Goal: Task Accomplishment & Management: Manage account settings

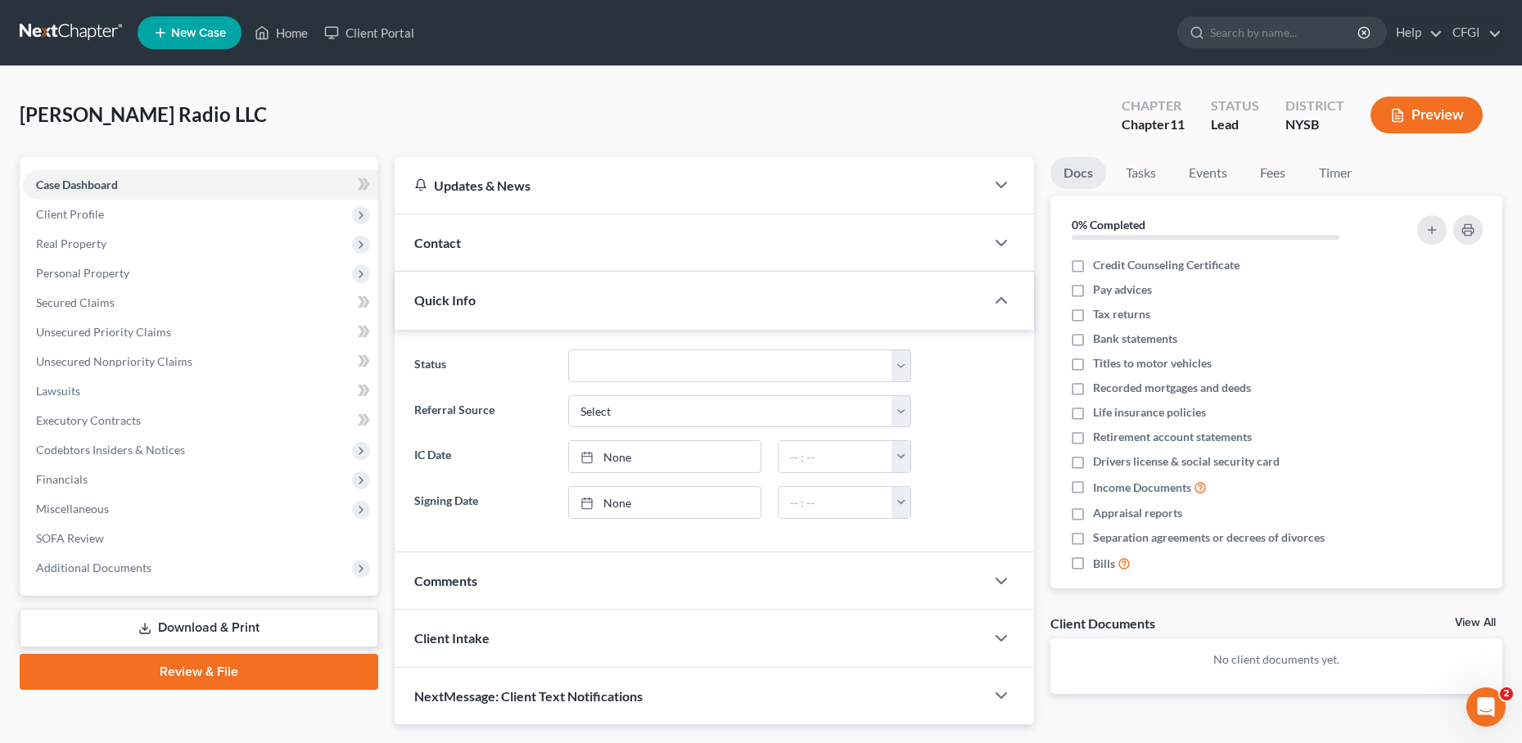
click at [1420, 114] on button "Preview" at bounding box center [1427, 115] width 112 height 37
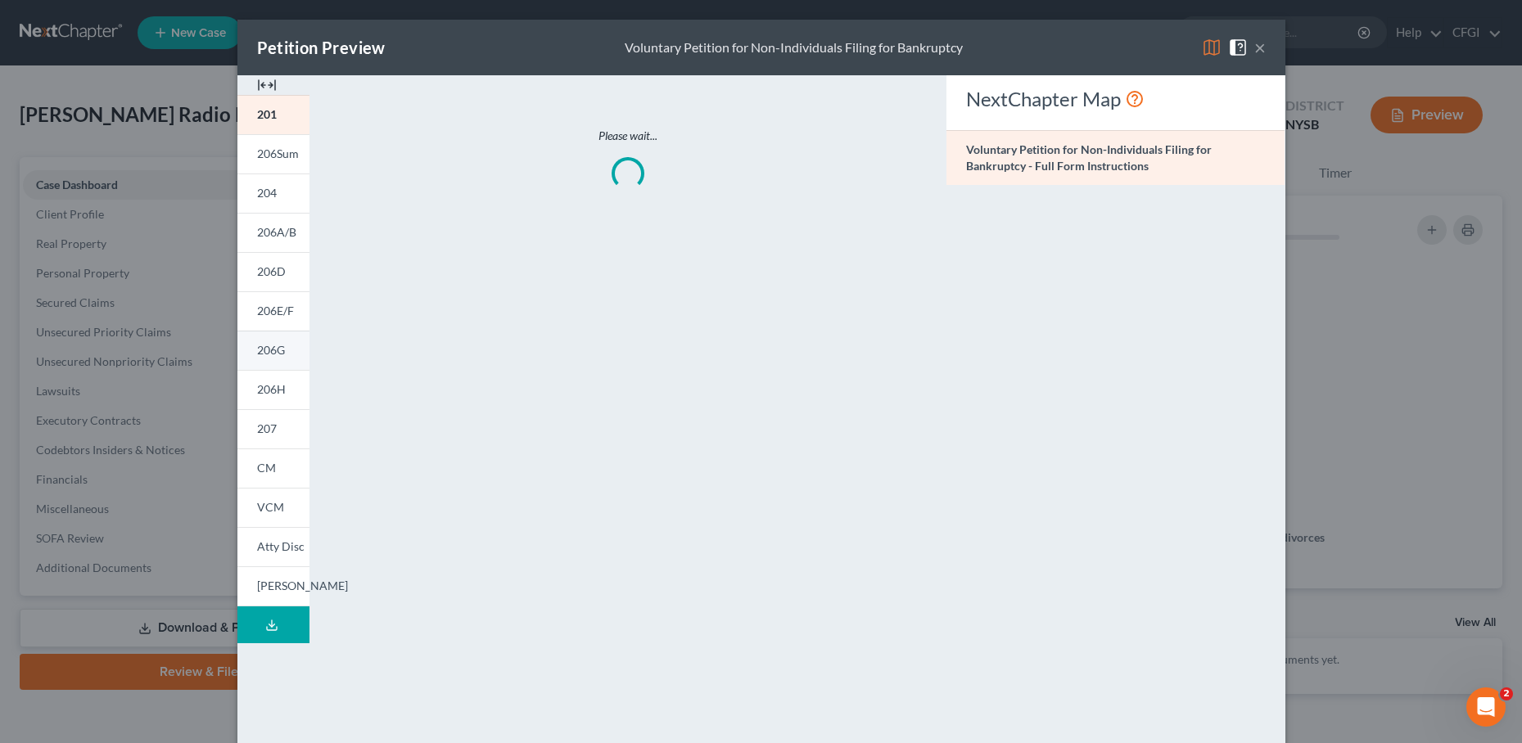
click at [273, 336] on link "206G" at bounding box center [273, 350] width 72 height 39
click at [1261, 48] on button "×" at bounding box center [1259, 48] width 11 height 20
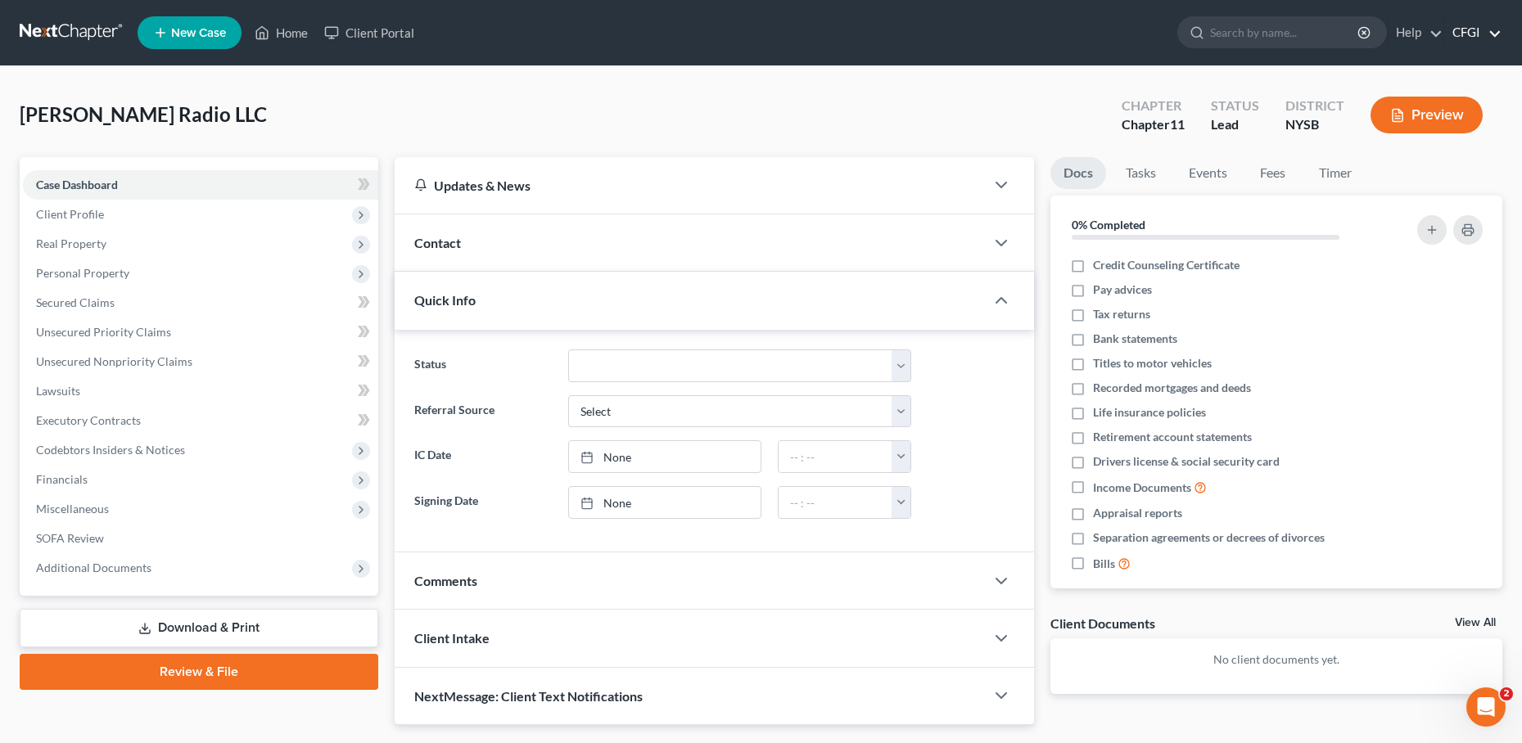
click at [1476, 29] on link "CFGI" at bounding box center [1472, 32] width 57 height 29
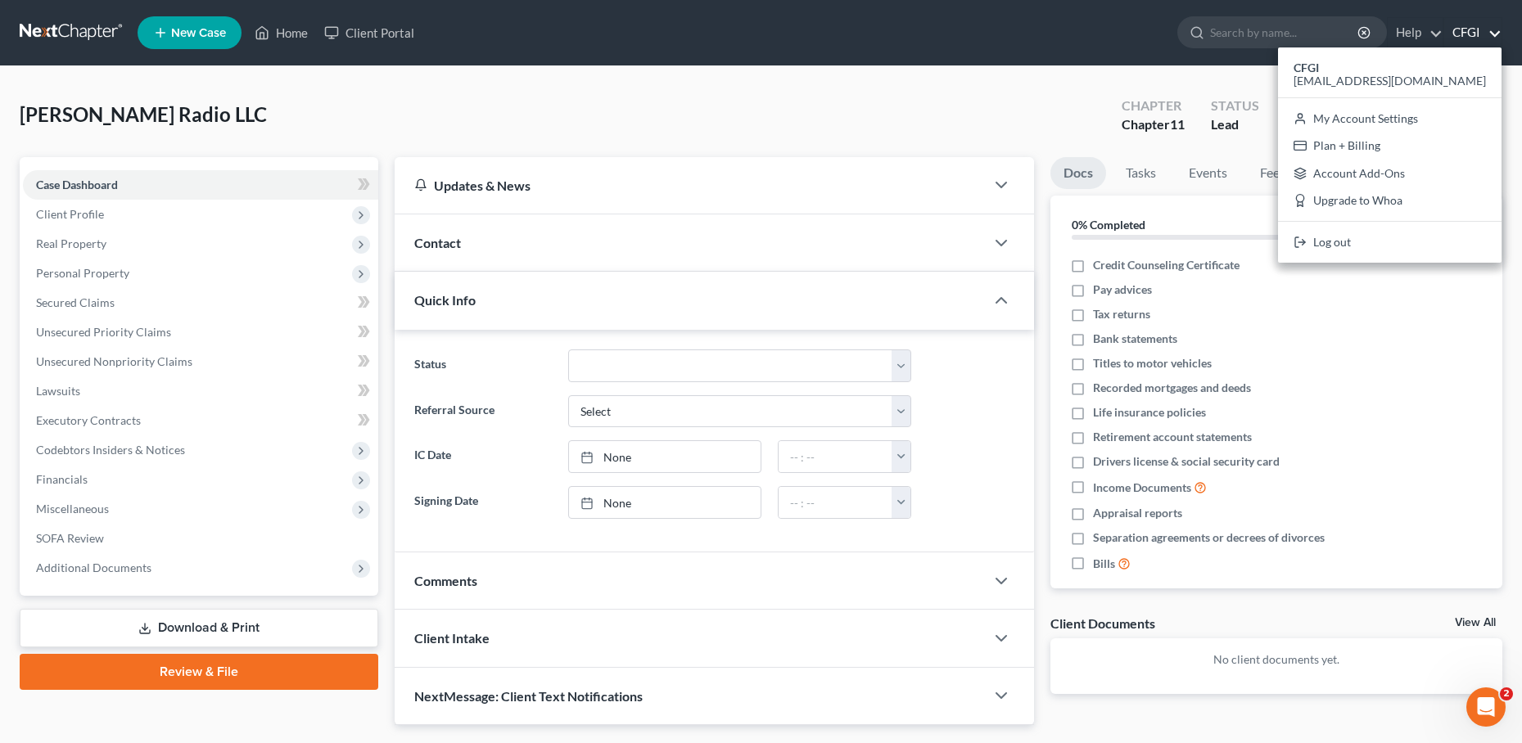
click at [1068, 102] on div "Trask Radio LLC Upgraded Chapter Chapter 11 Status Lead District NYSB Preview" at bounding box center [761, 121] width 1483 height 71
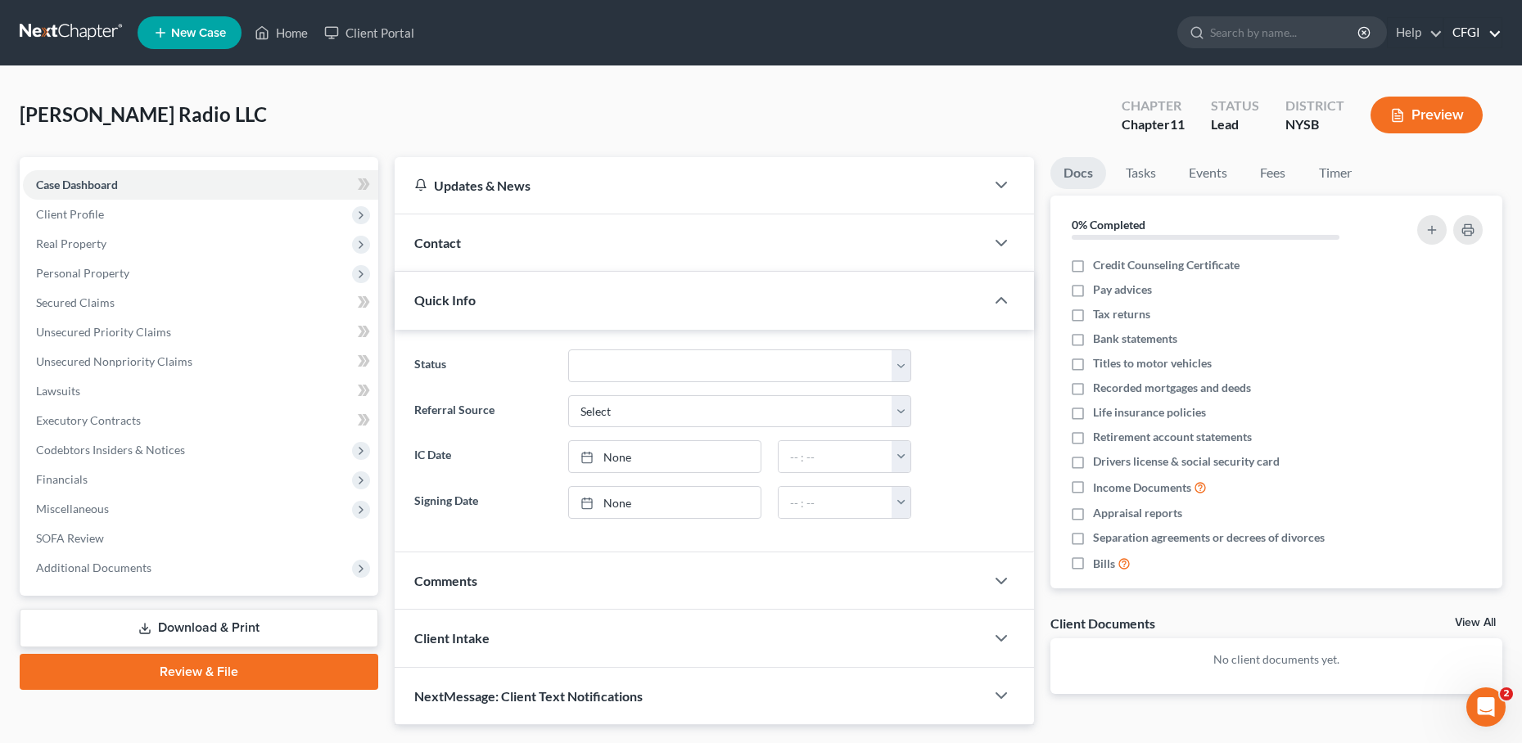
click at [1471, 34] on link "CFGI" at bounding box center [1472, 32] width 57 height 29
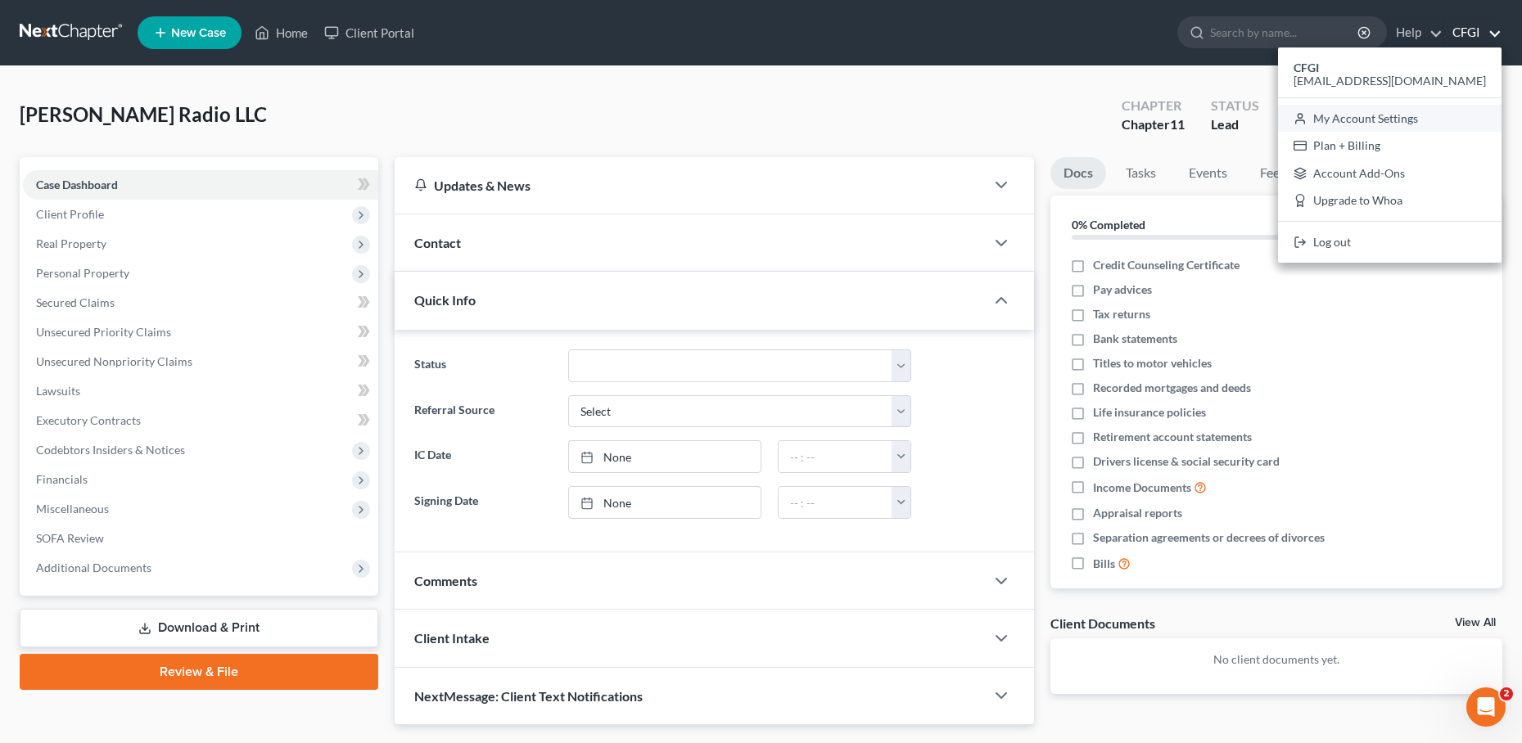
click at [1393, 118] on link "My Account Settings" at bounding box center [1390, 119] width 224 height 28
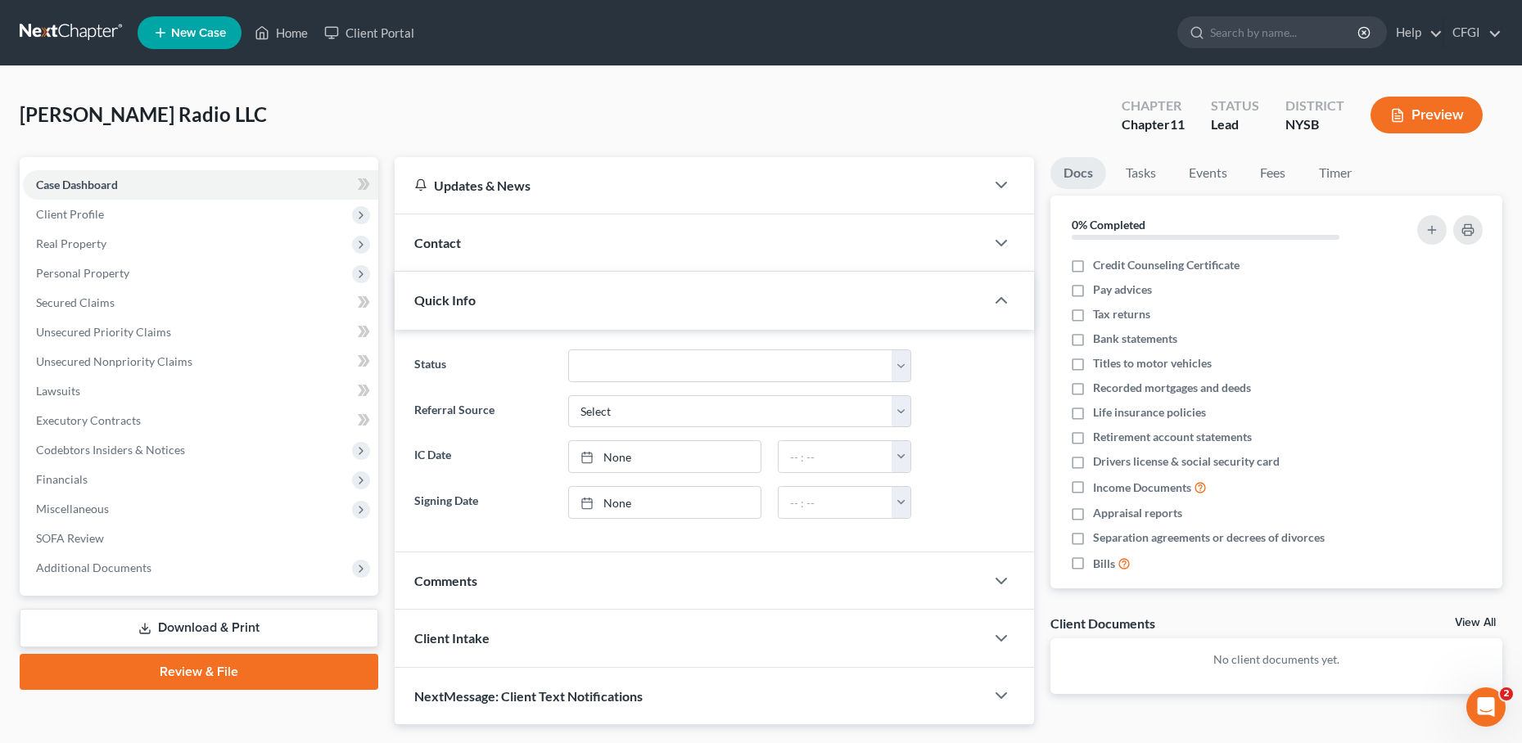
select select "55"
select select "24"
select select "35"
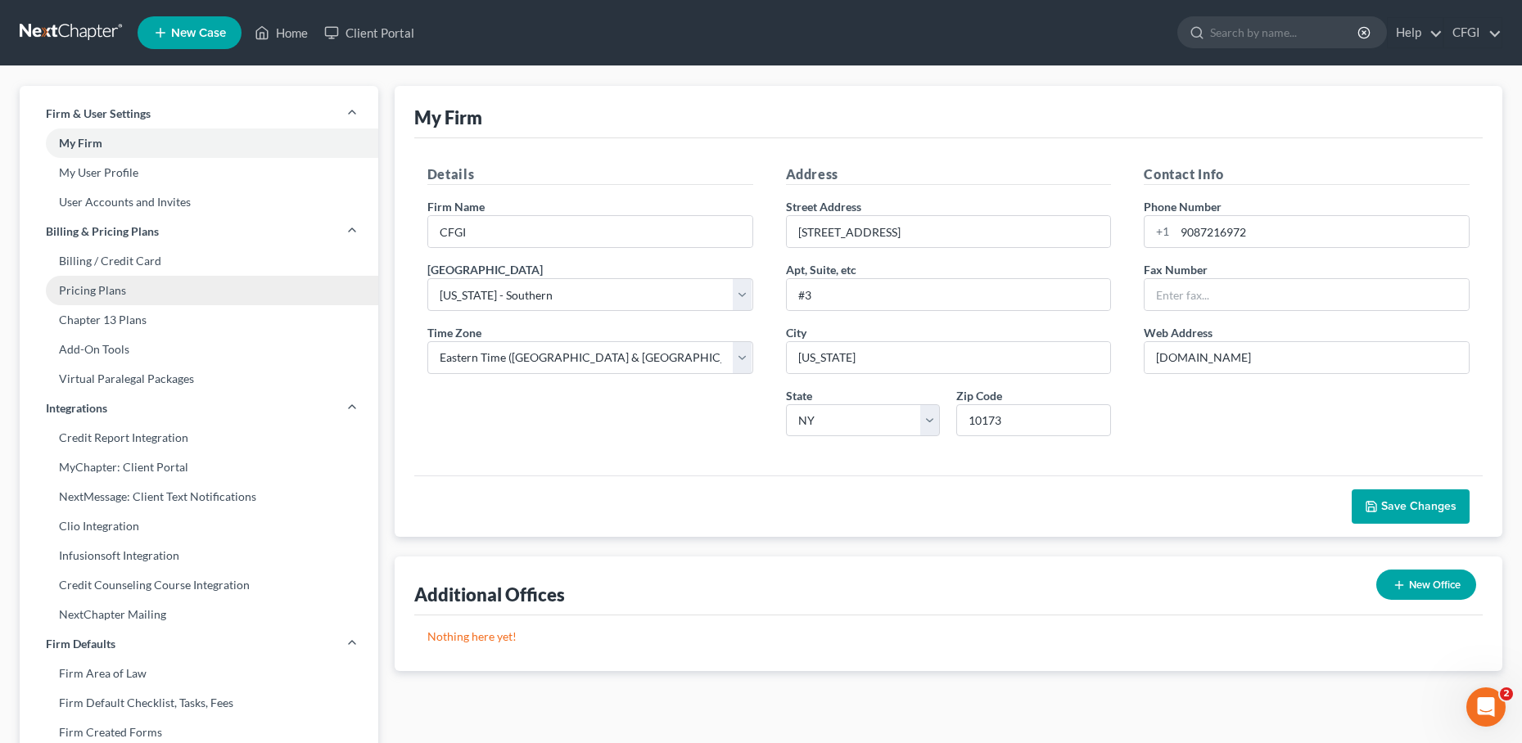
scroll to position [4, 0]
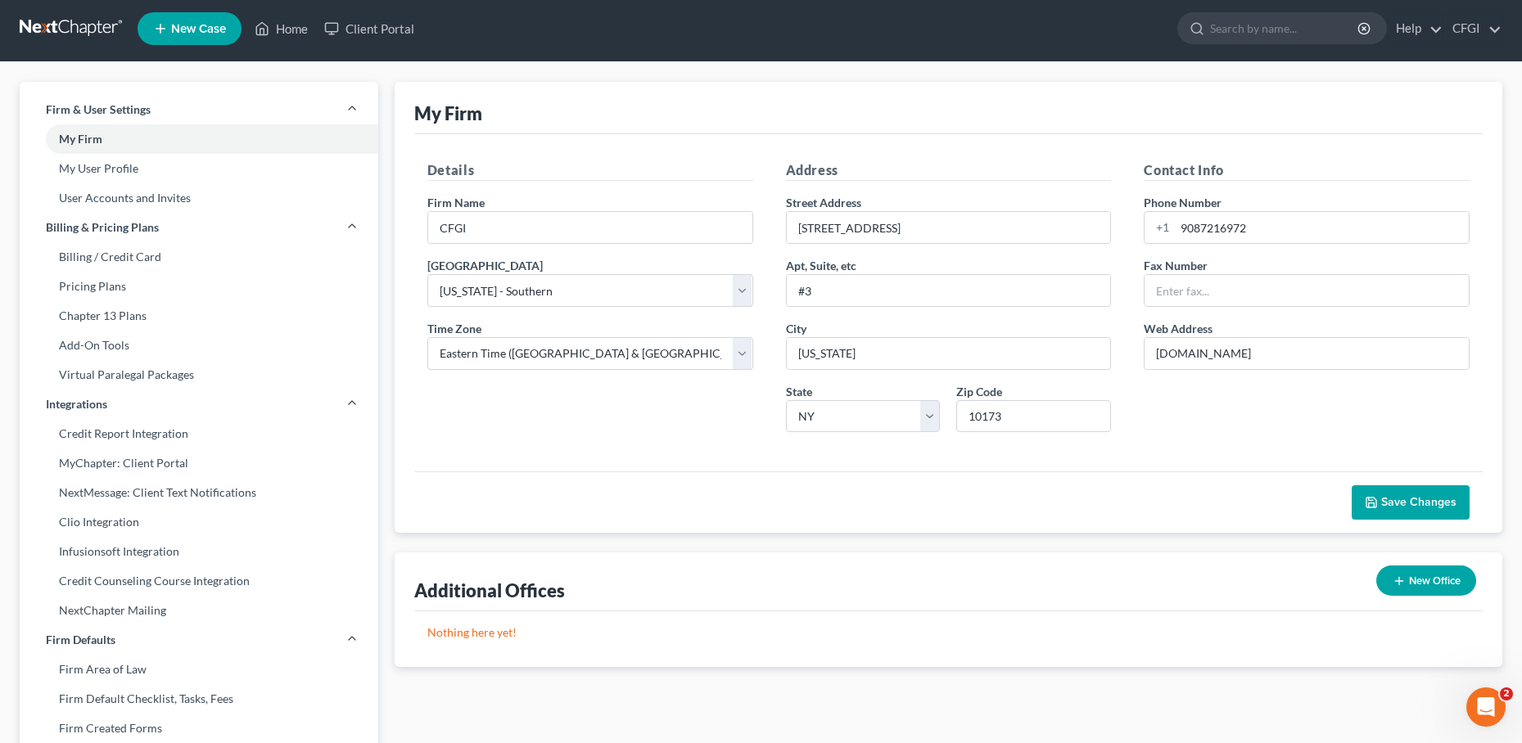
click at [71, 25] on link at bounding box center [72, 28] width 105 height 29
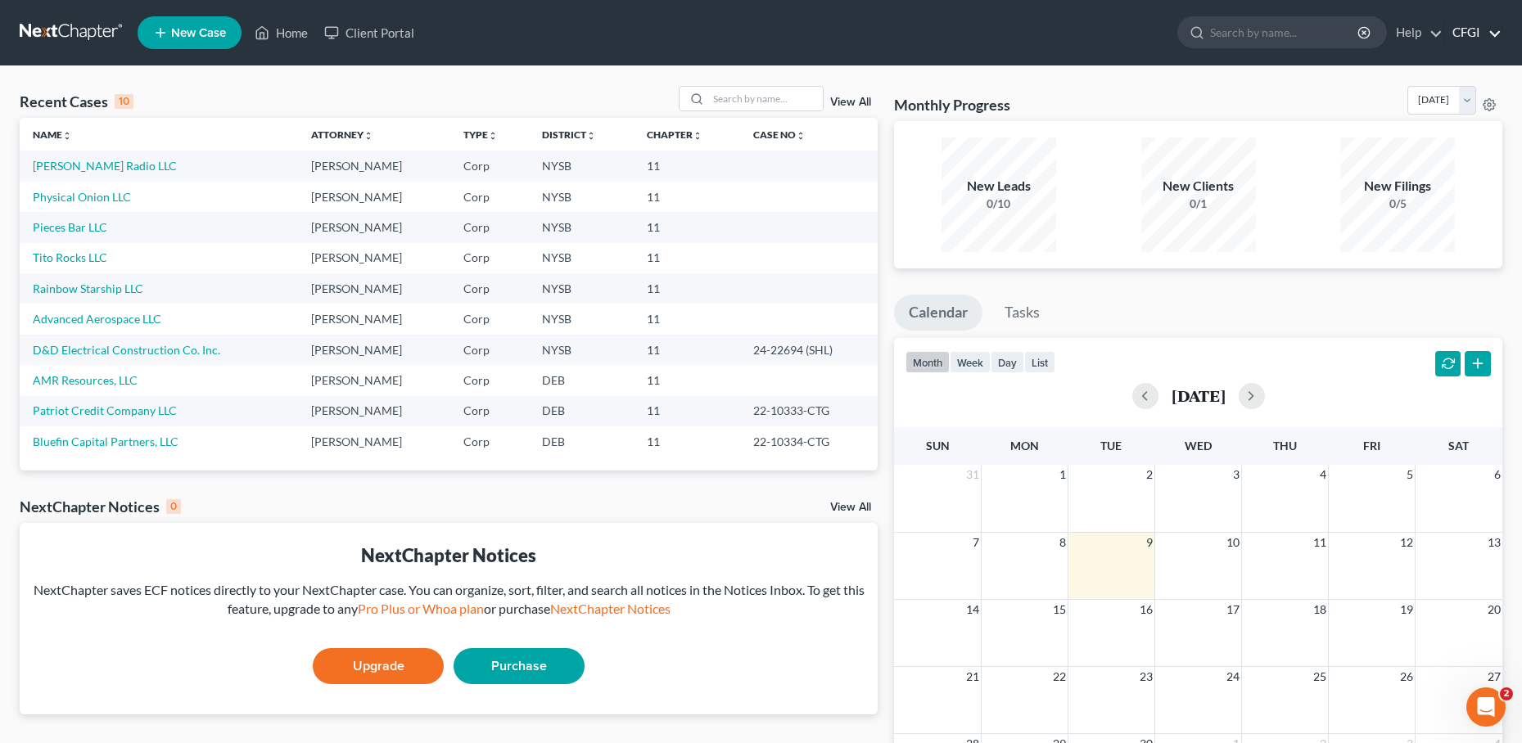
click at [1466, 34] on link "CFGI" at bounding box center [1472, 32] width 57 height 29
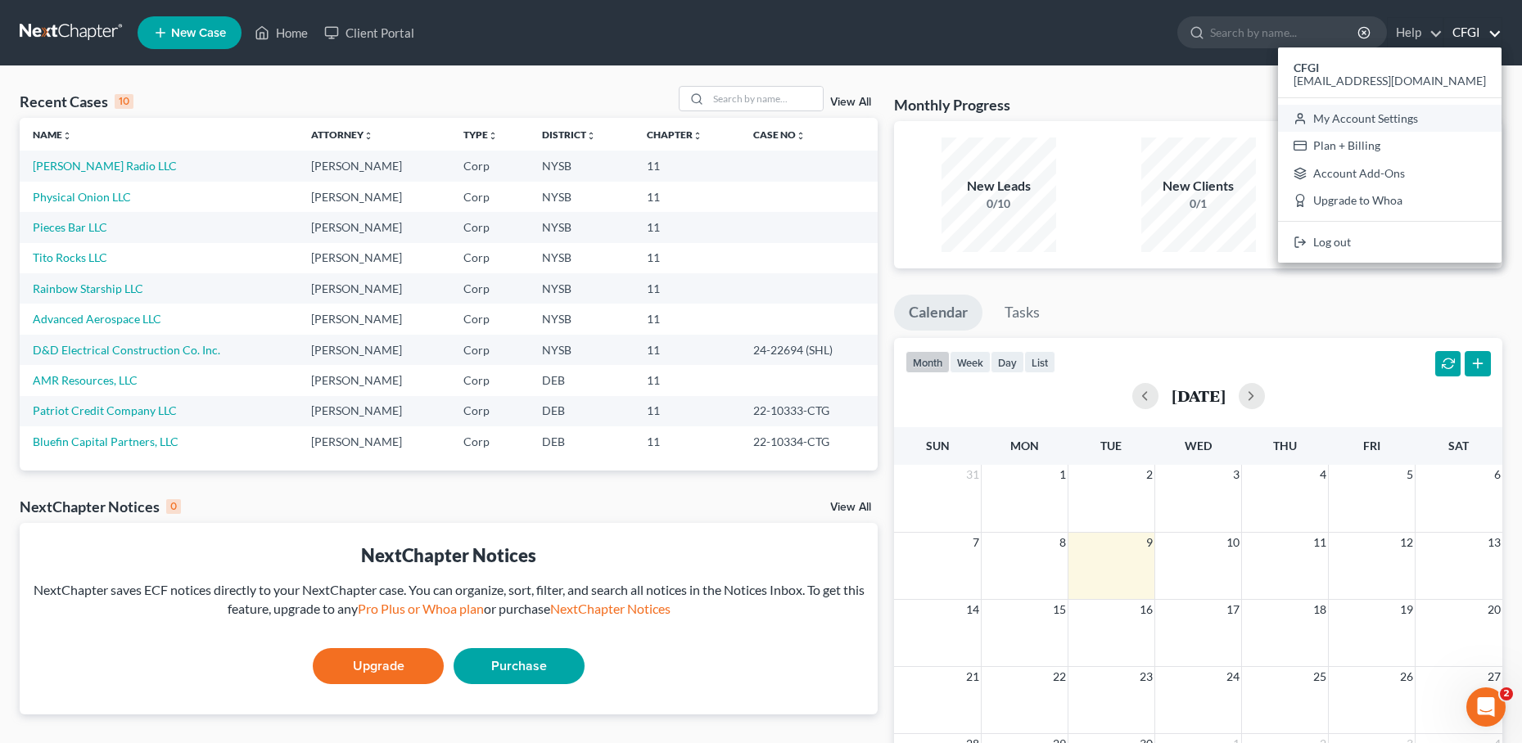
click at [1393, 111] on link "My Account Settings" at bounding box center [1390, 119] width 224 height 28
select select "24"
select select "35"
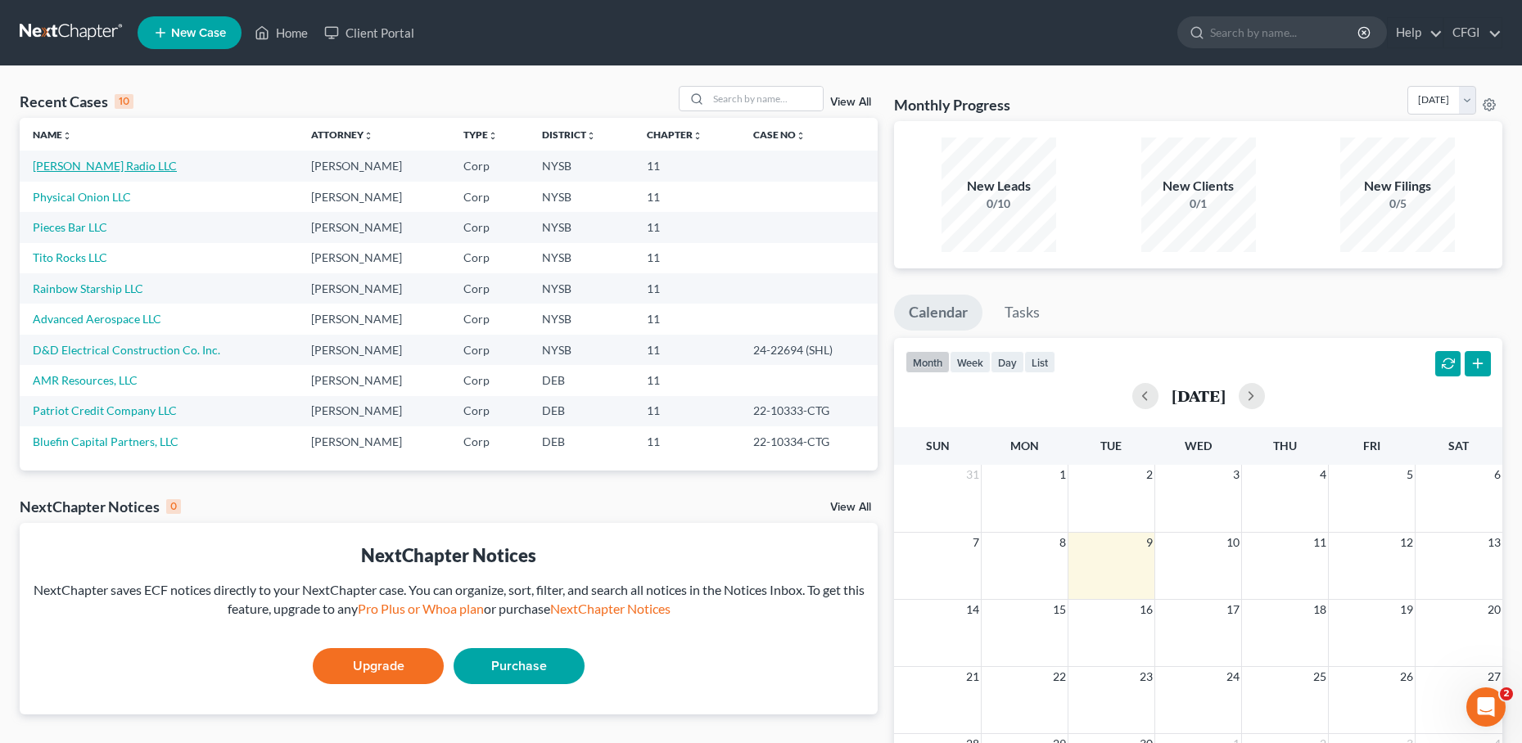
click at [75, 172] on link "[PERSON_NAME] Radio LLC" at bounding box center [105, 166] width 144 height 14
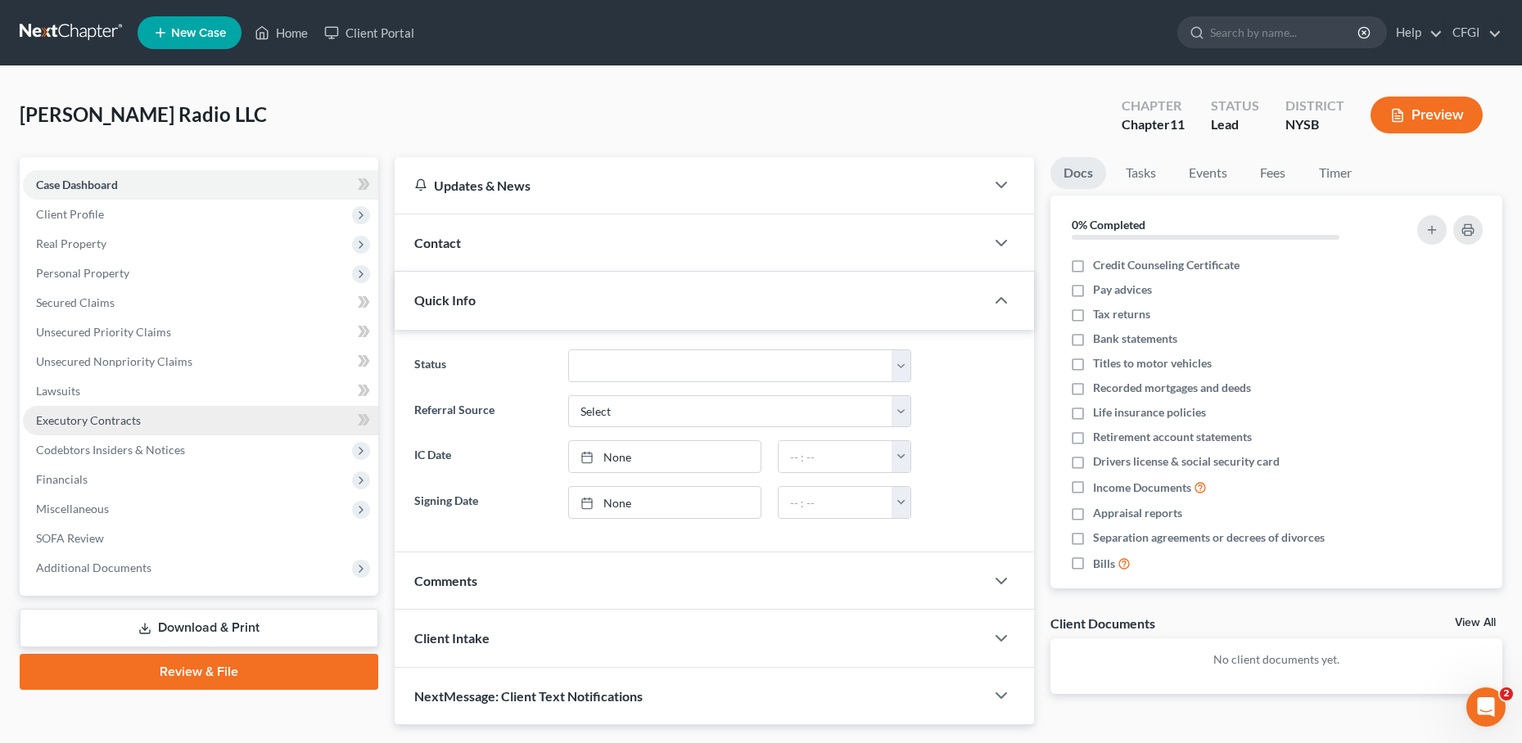
click at [112, 427] on link "Executory Contracts" at bounding box center [200, 420] width 355 height 29
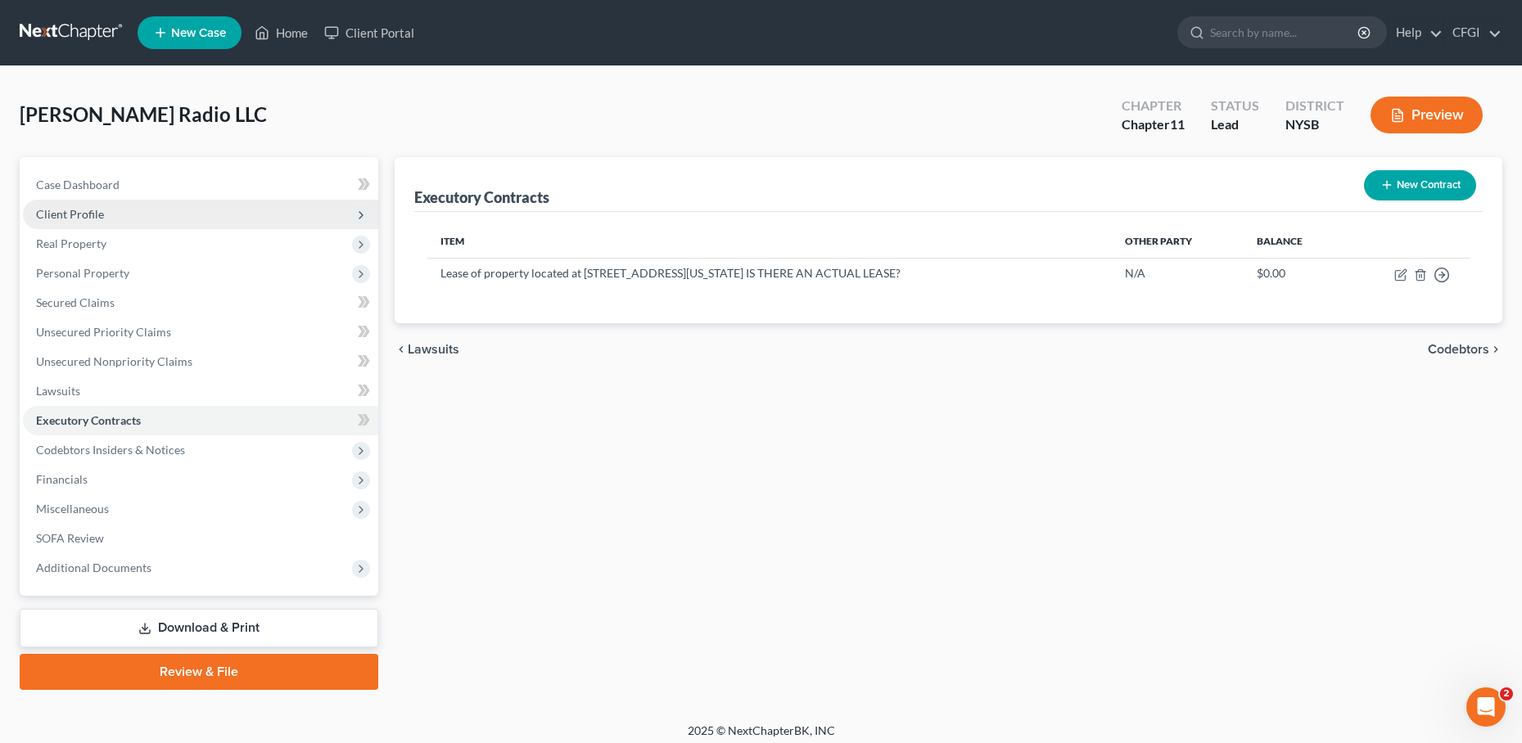
click at [124, 211] on span "Client Profile" at bounding box center [200, 214] width 355 height 29
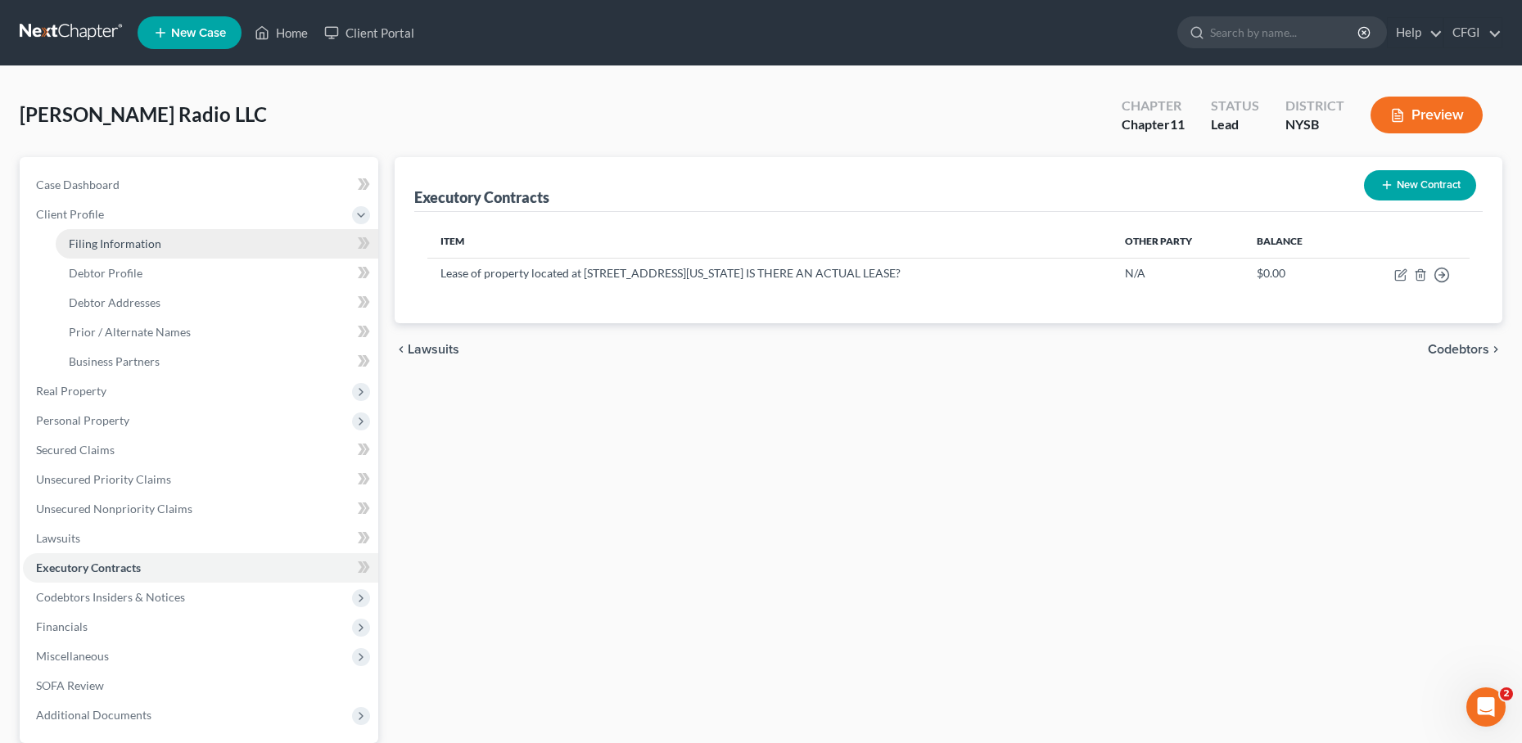
click at [115, 241] on span "Filing Information" at bounding box center [115, 244] width 93 height 14
select select "3"
select select "1"
select select "55"
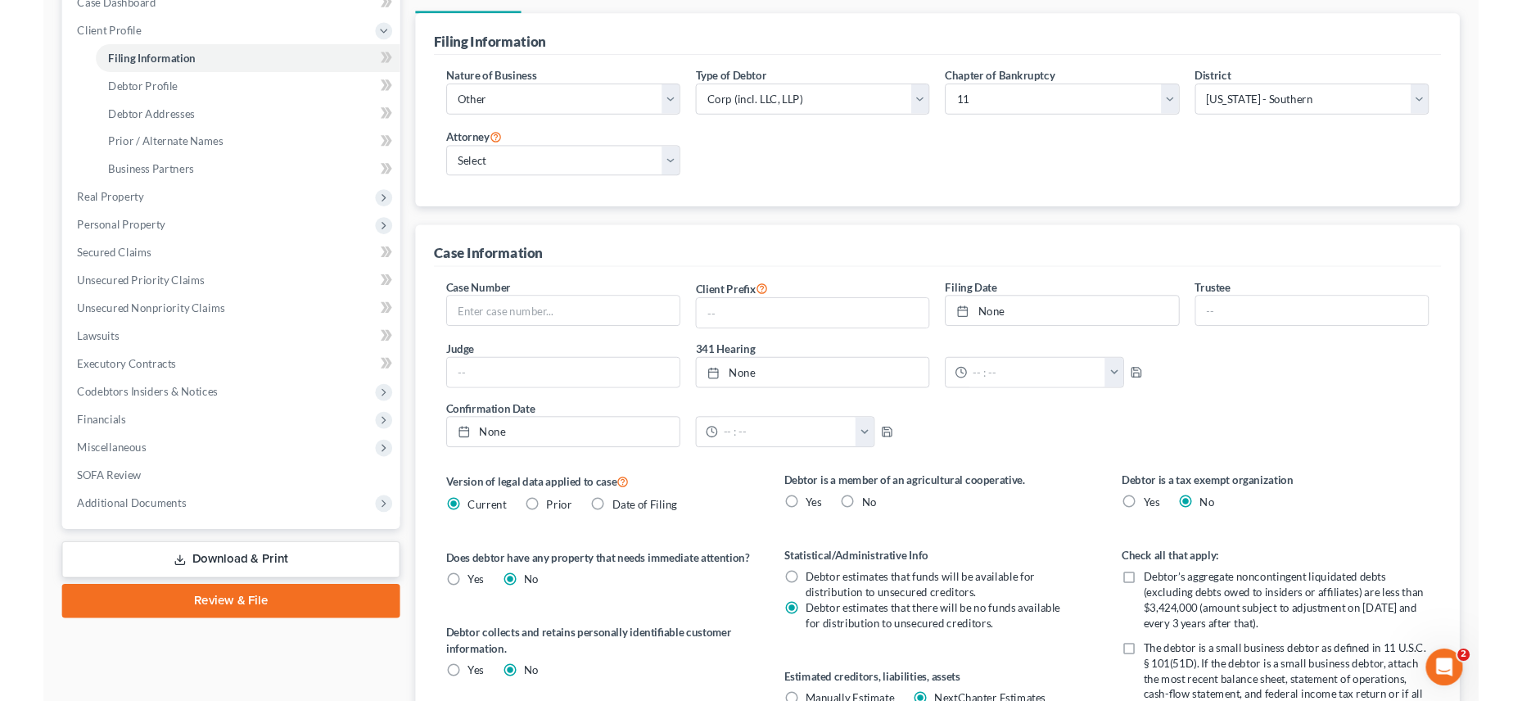
scroll to position [41, 0]
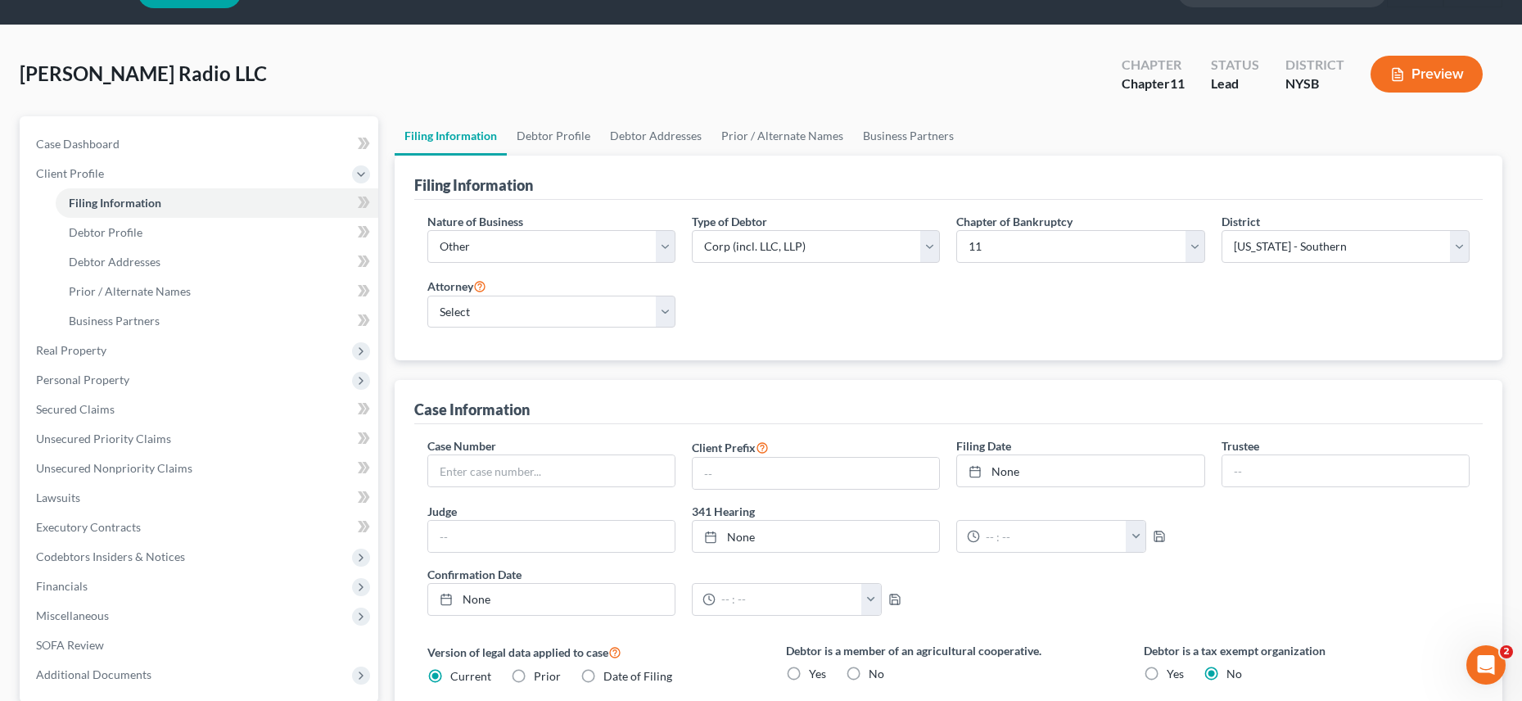
select select "1"
select select "55"
select select "0"
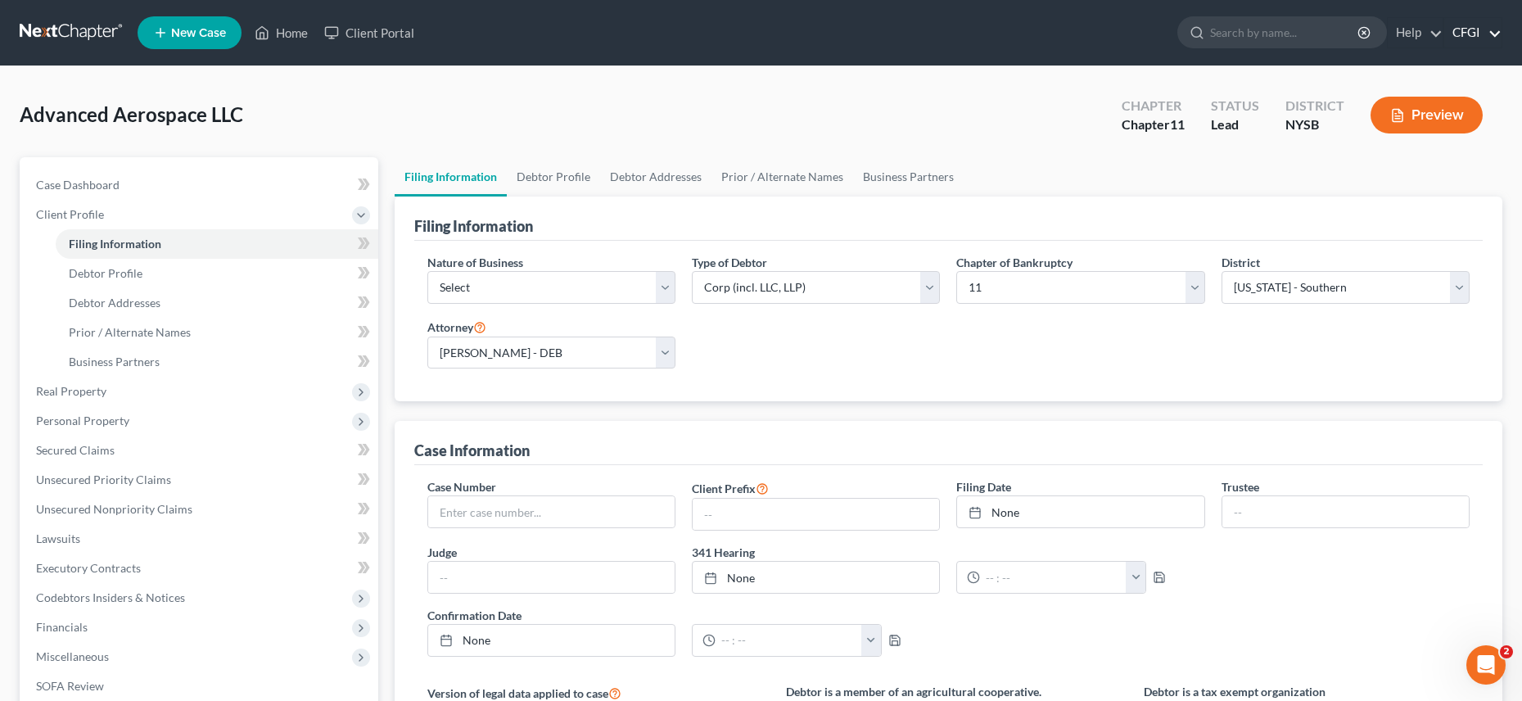
click at [1466, 34] on link "CFGI" at bounding box center [1472, 32] width 57 height 29
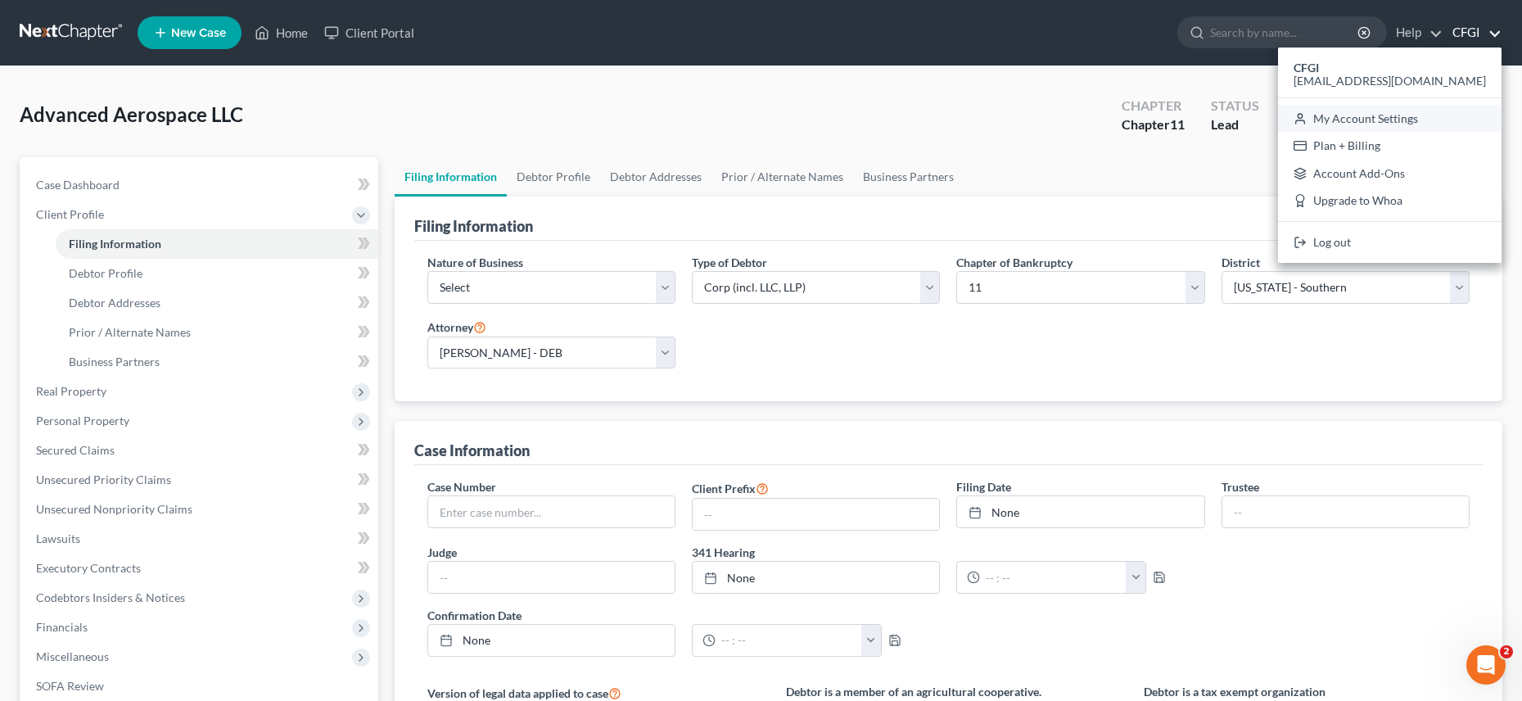
click at [1381, 115] on link "My Account Settings" at bounding box center [1390, 119] width 224 height 28
select select "55"
select select "24"
select select "35"
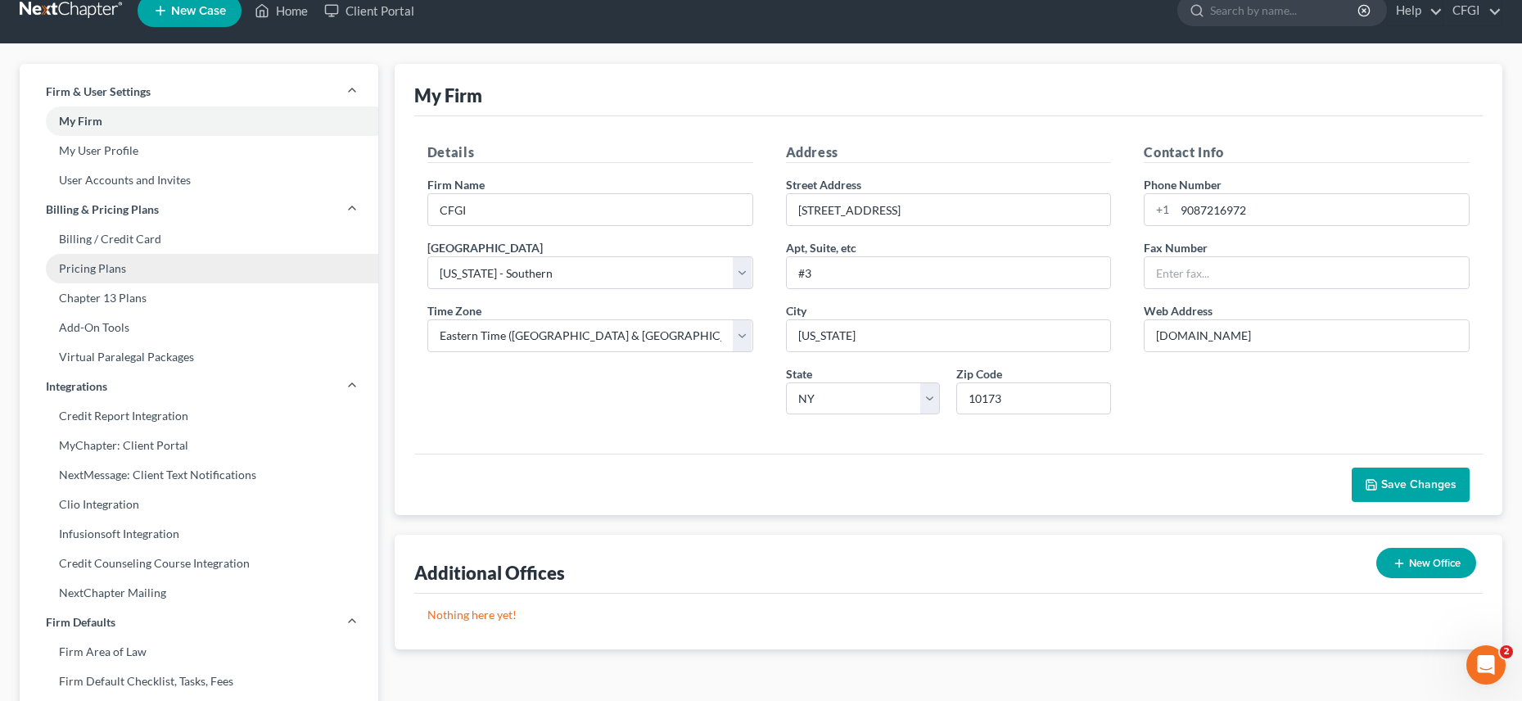
scroll to position [16, 0]
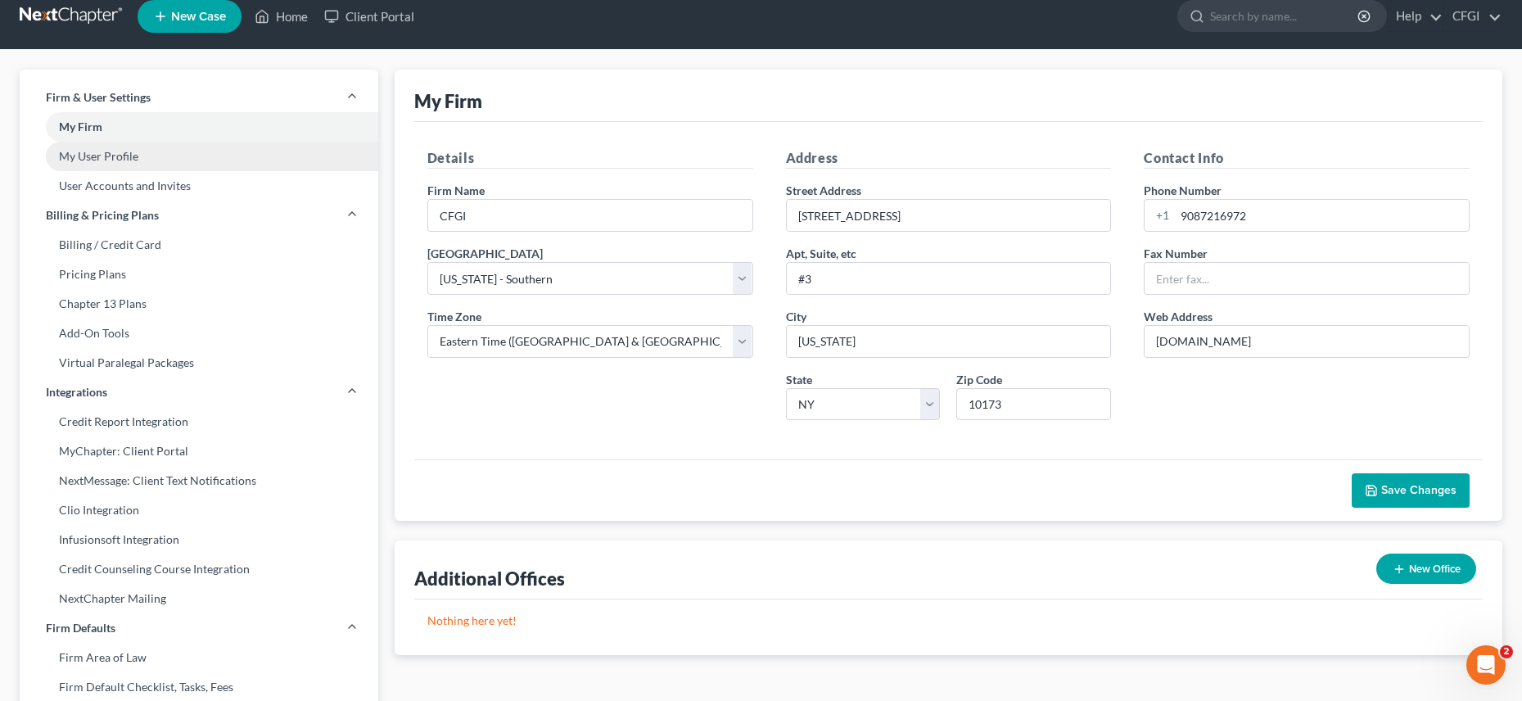
click at [169, 163] on link "My User Profile" at bounding box center [199, 156] width 359 height 29
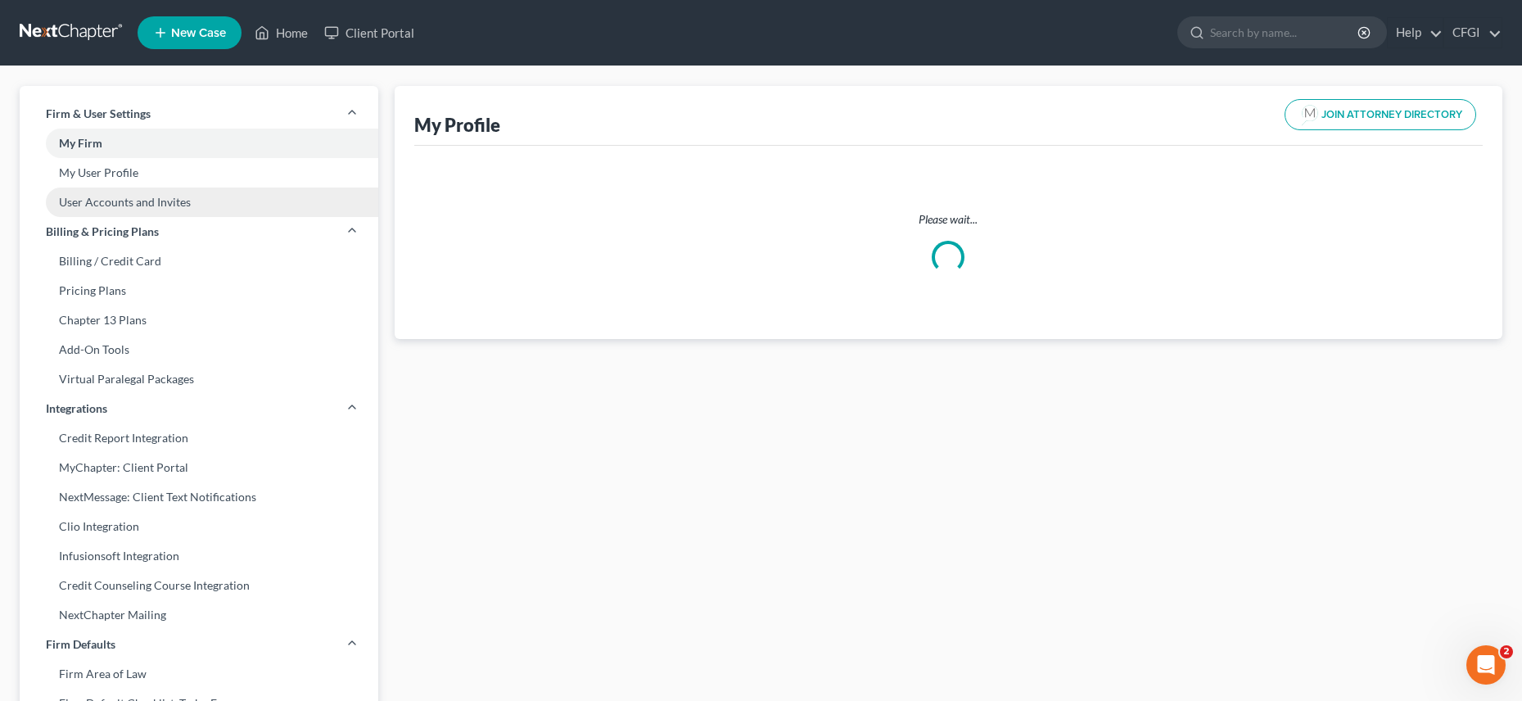
select select "35"
select select "13"
select select "attorney"
select select "0"
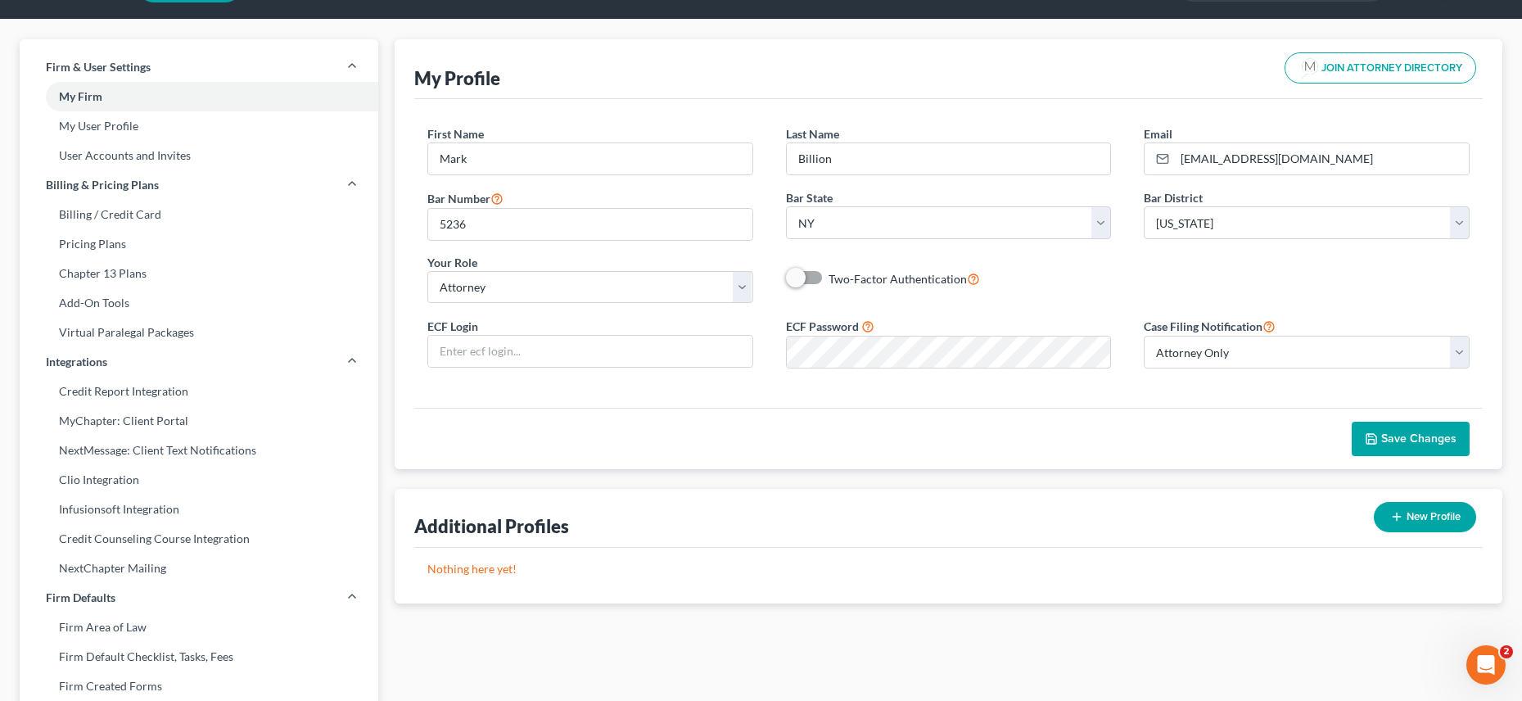
scroll to position [67, 0]
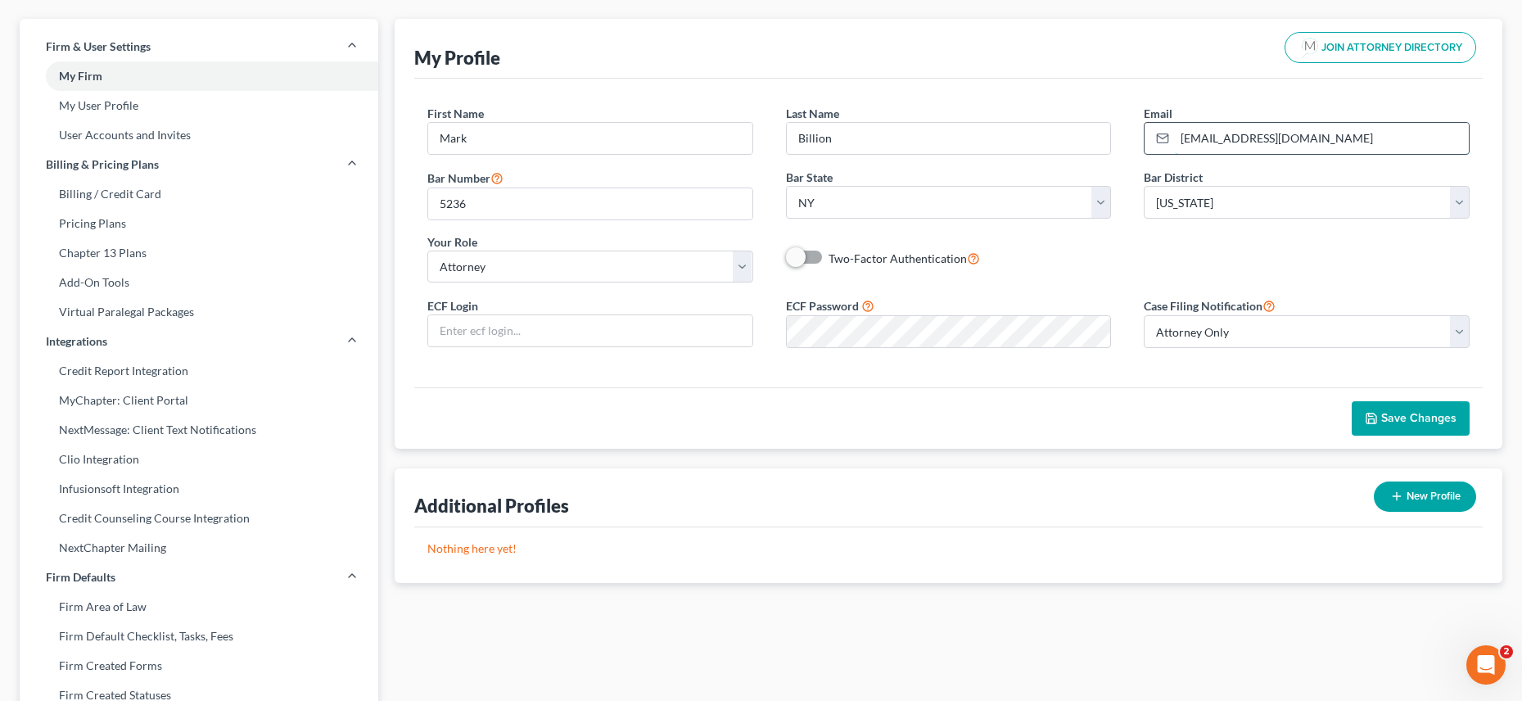
click at [1222, 142] on input "[EMAIL_ADDRESS][DOMAIN_NAME]" at bounding box center [1322, 138] width 294 height 31
click at [1183, 90] on div "First Name * Mark Last Name * Billion Email * mbillion@billionlawgroup.com Bar …" at bounding box center [948, 233] width 1068 height 309
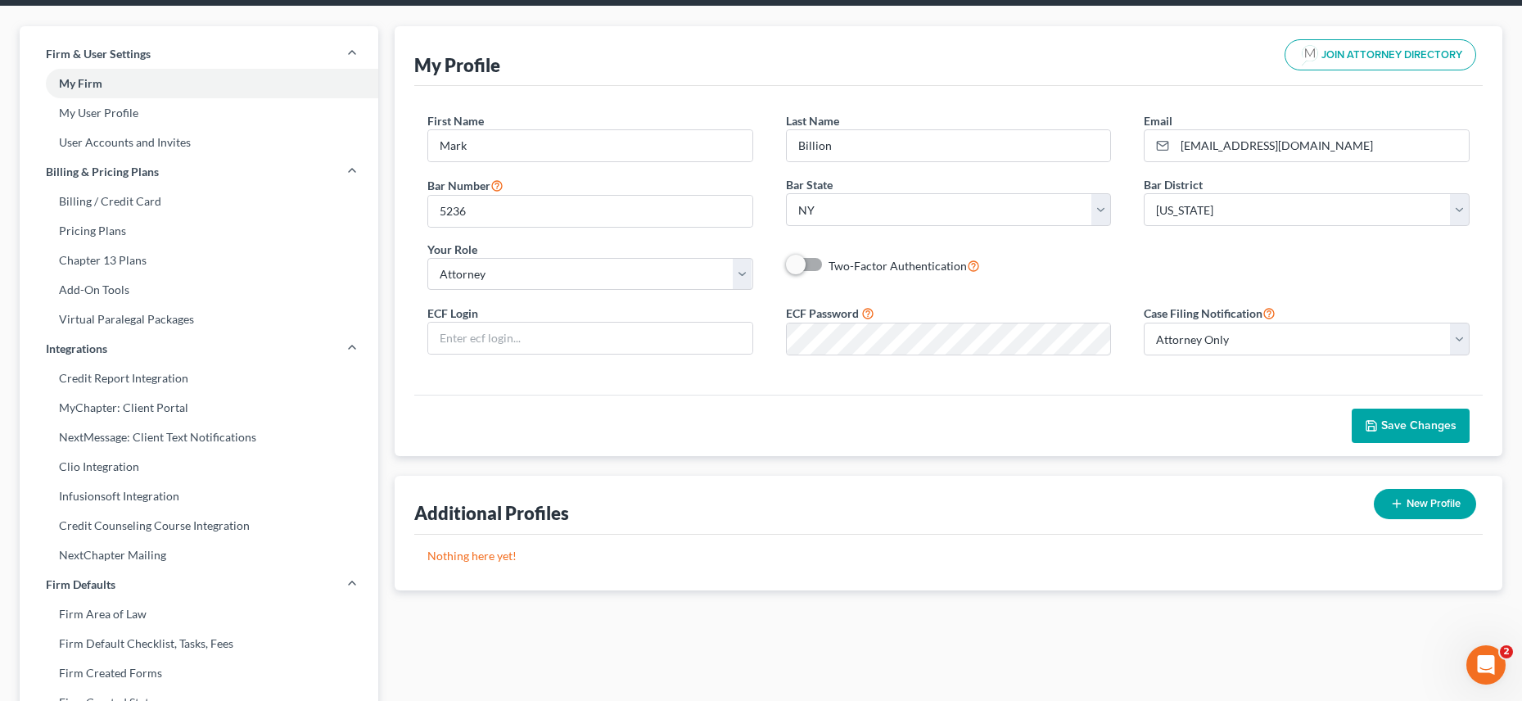
scroll to position [7, 0]
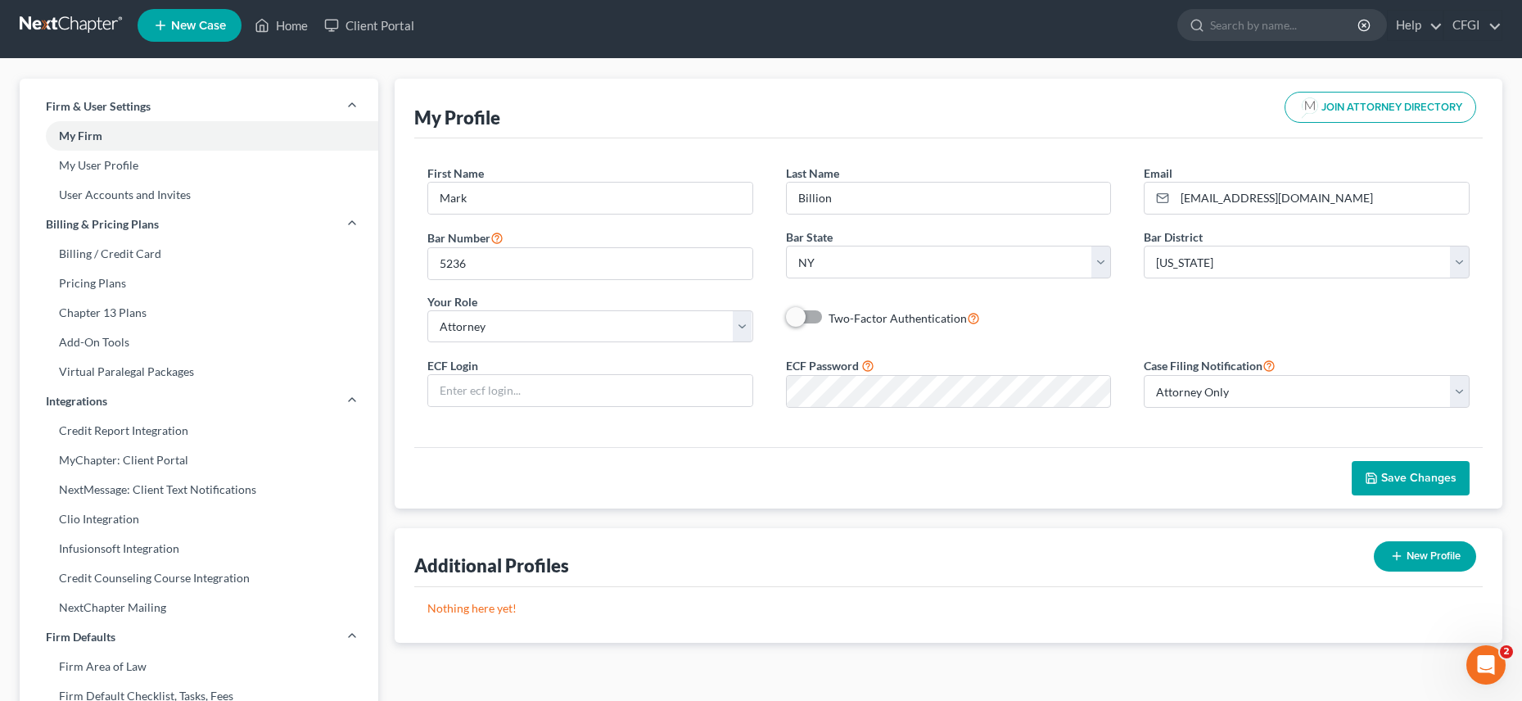
click at [93, 19] on link at bounding box center [72, 25] width 105 height 29
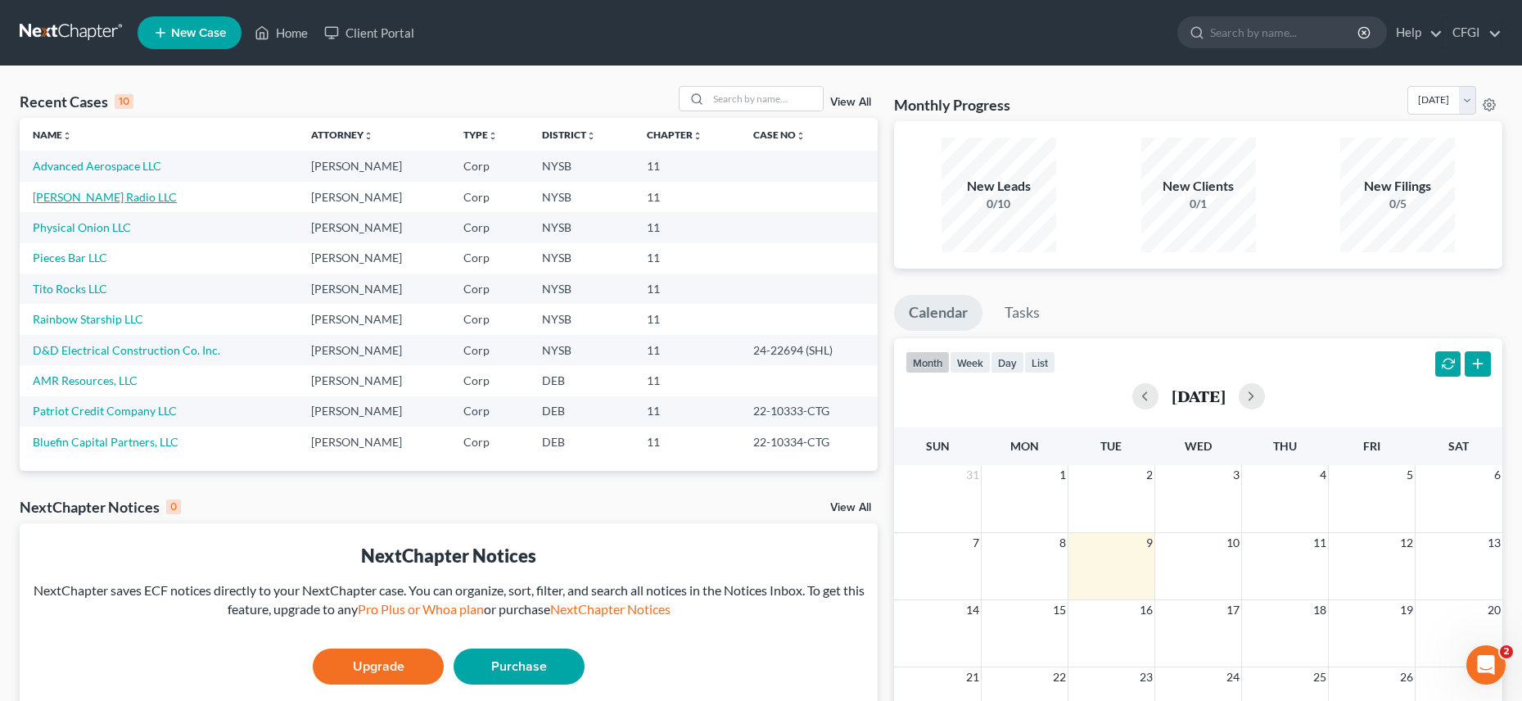
click at [65, 200] on link "[PERSON_NAME] Radio LLC" at bounding box center [105, 197] width 144 height 14
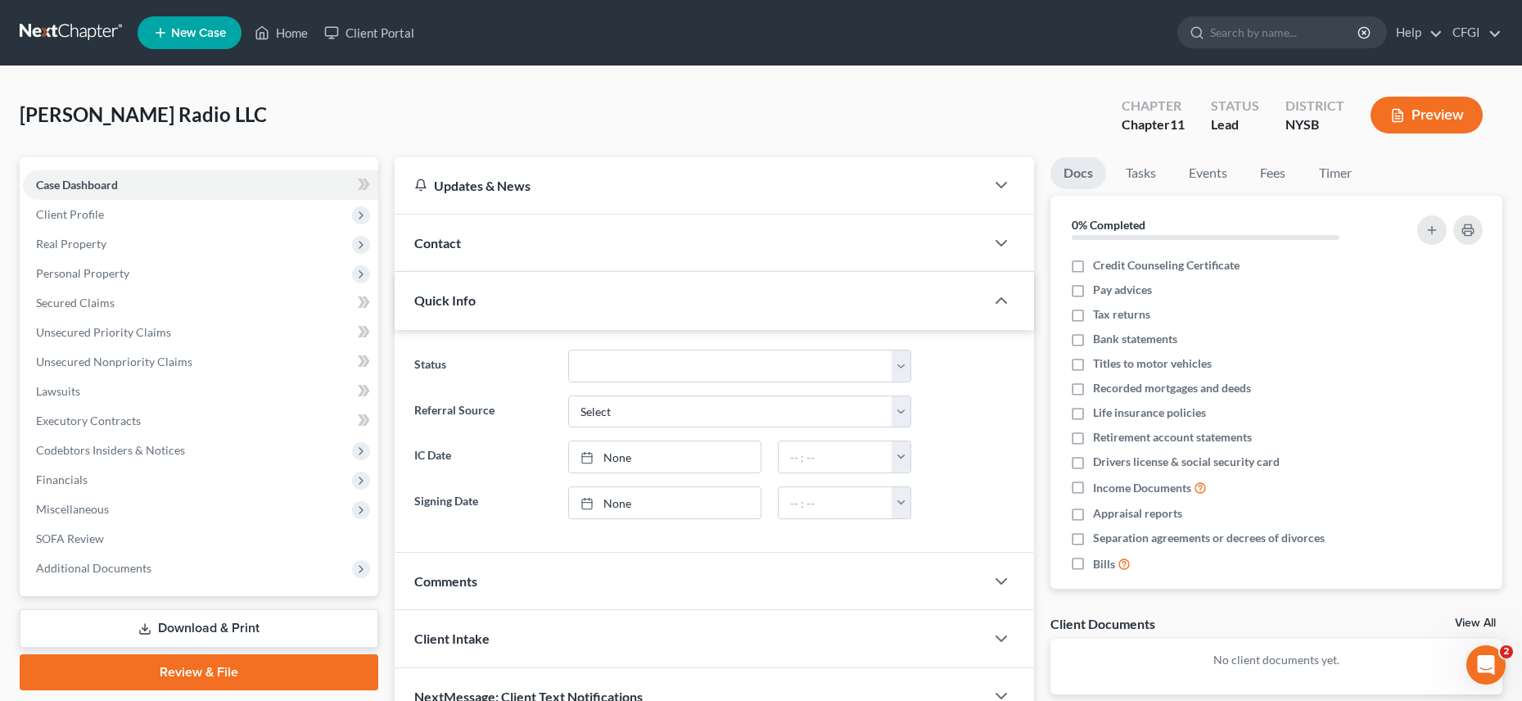
click at [1438, 124] on button "Preview" at bounding box center [1427, 115] width 112 height 37
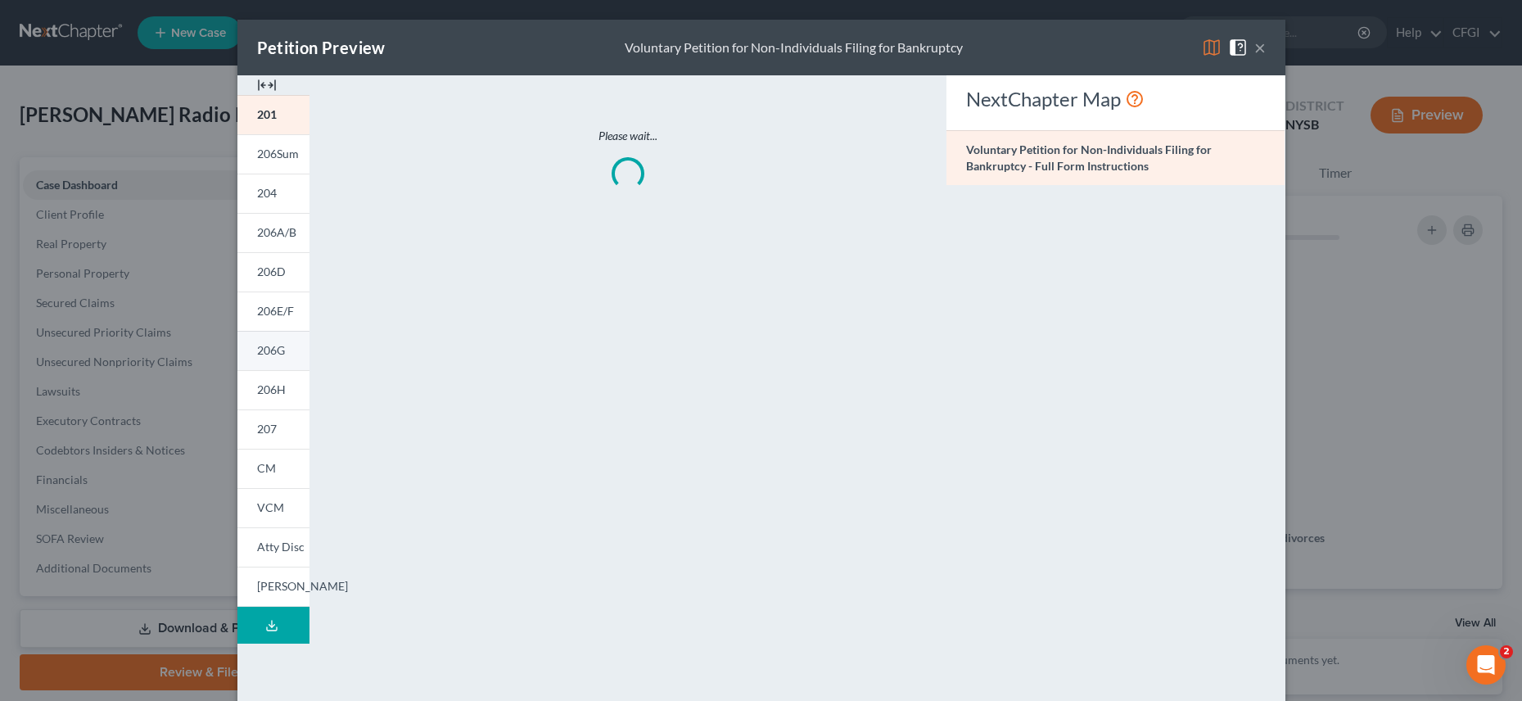
click at [281, 356] on span "206G" at bounding box center [271, 350] width 28 height 14
drag, startPoint x: 281, startPoint y: 356, endPoint x: 318, endPoint y: 350, distance: 37.3
click at [281, 356] on span "206G" at bounding box center [271, 350] width 28 height 14
drag, startPoint x: 1389, startPoint y: 236, endPoint x: 1284, endPoint y: 110, distance: 163.9
click at [1389, 236] on div "Petition Preview Schedule G: Executory Contracts and Unexpired Leases × 201 206…" at bounding box center [761, 350] width 1522 height 701
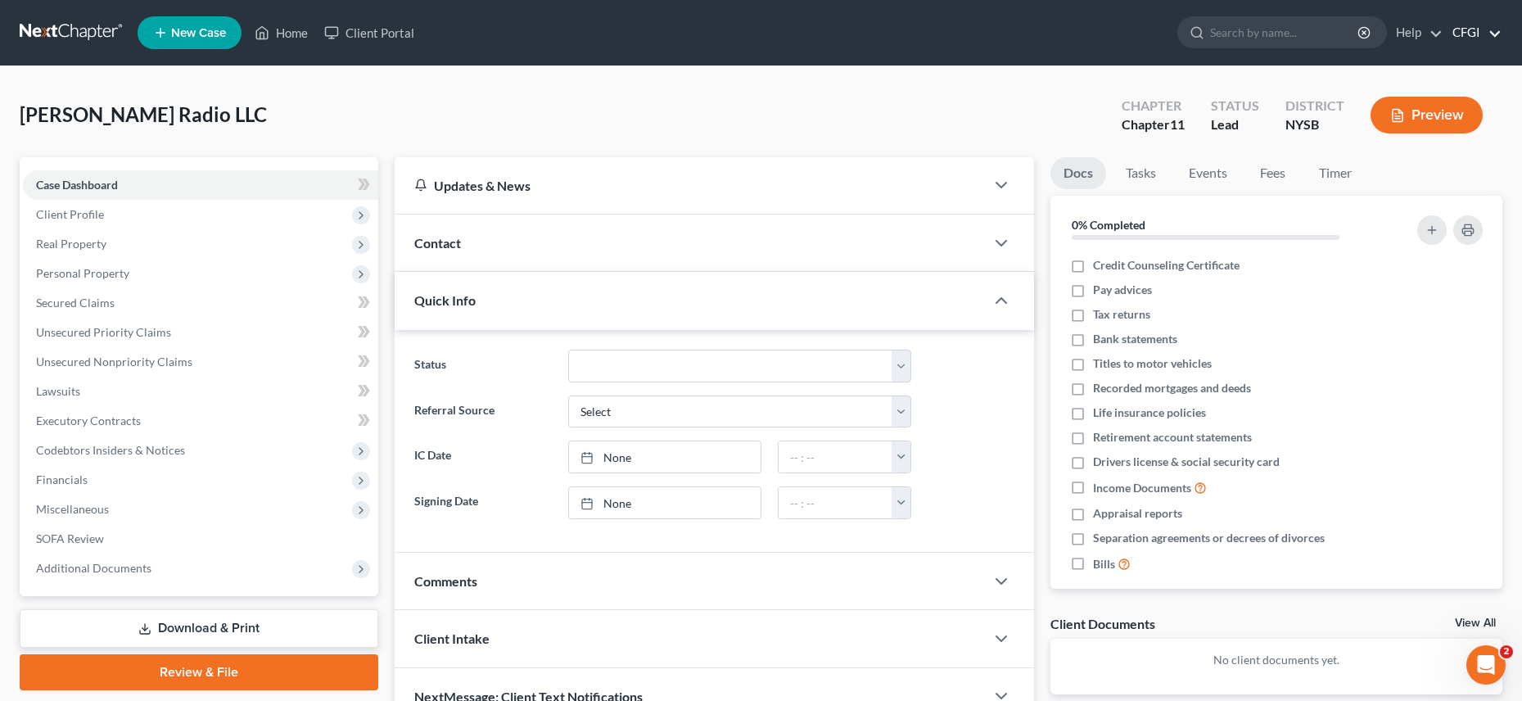
click at [1470, 38] on link "CFGI" at bounding box center [1472, 32] width 57 height 29
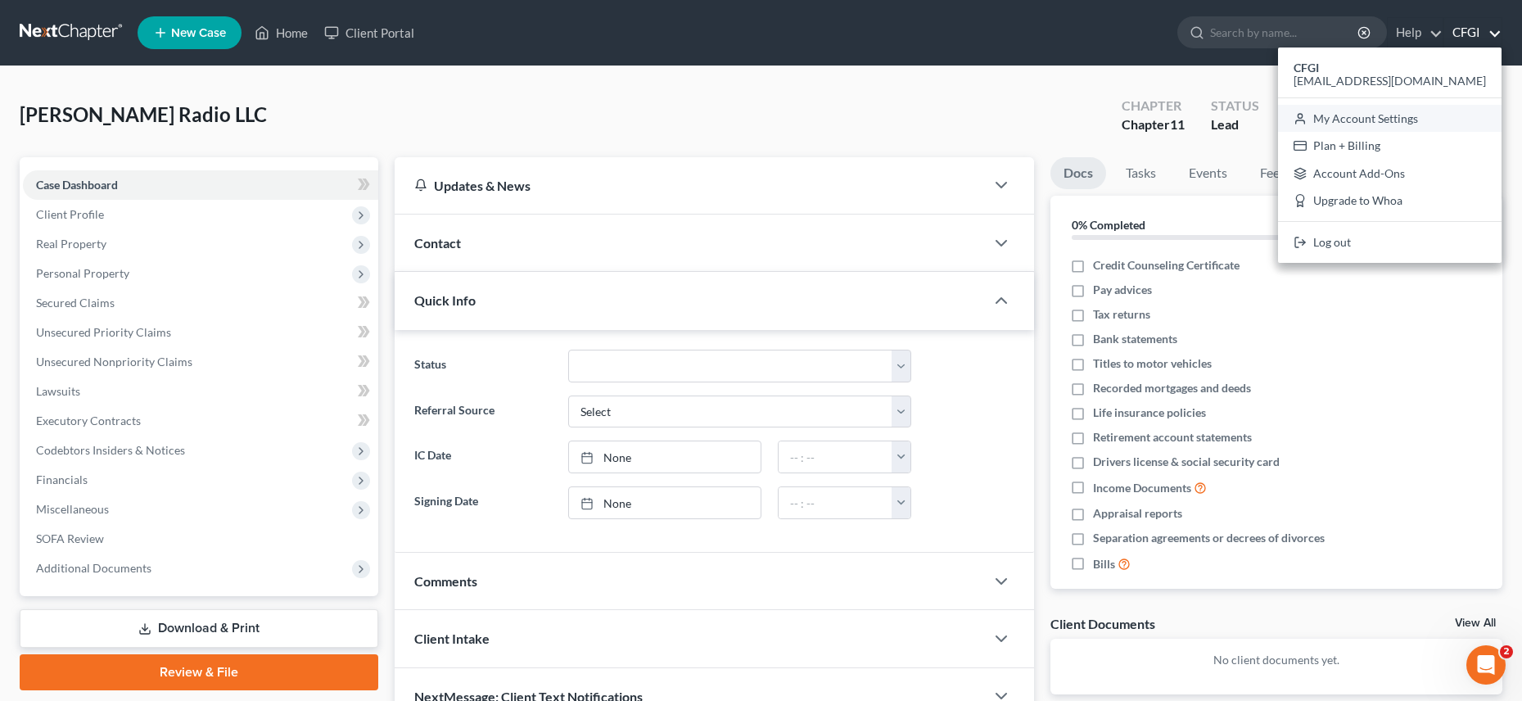
click at [1429, 113] on link "My Account Settings" at bounding box center [1390, 119] width 224 height 28
select select "24"
select select "35"
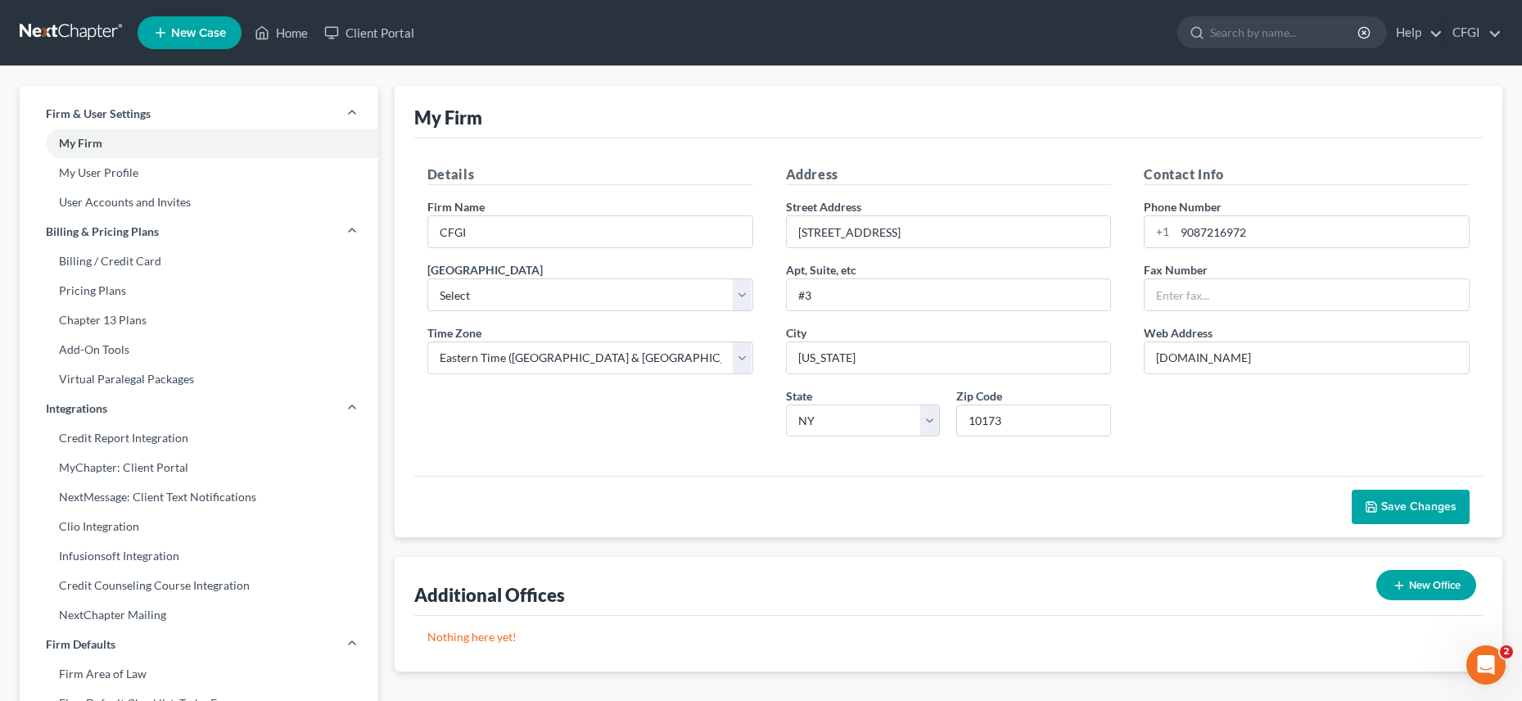
click at [70, 36] on link at bounding box center [72, 32] width 105 height 29
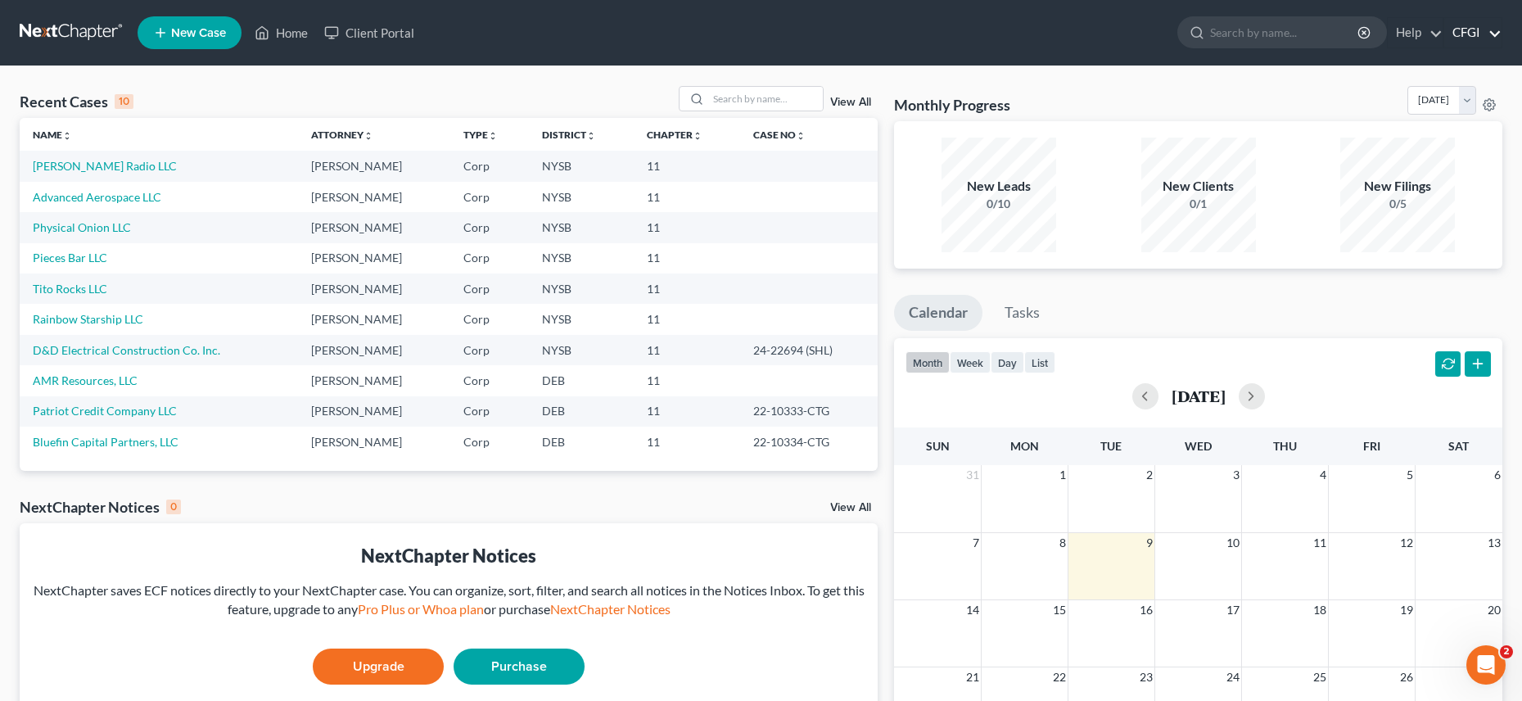
click at [1478, 36] on link "CFGI" at bounding box center [1472, 32] width 57 height 29
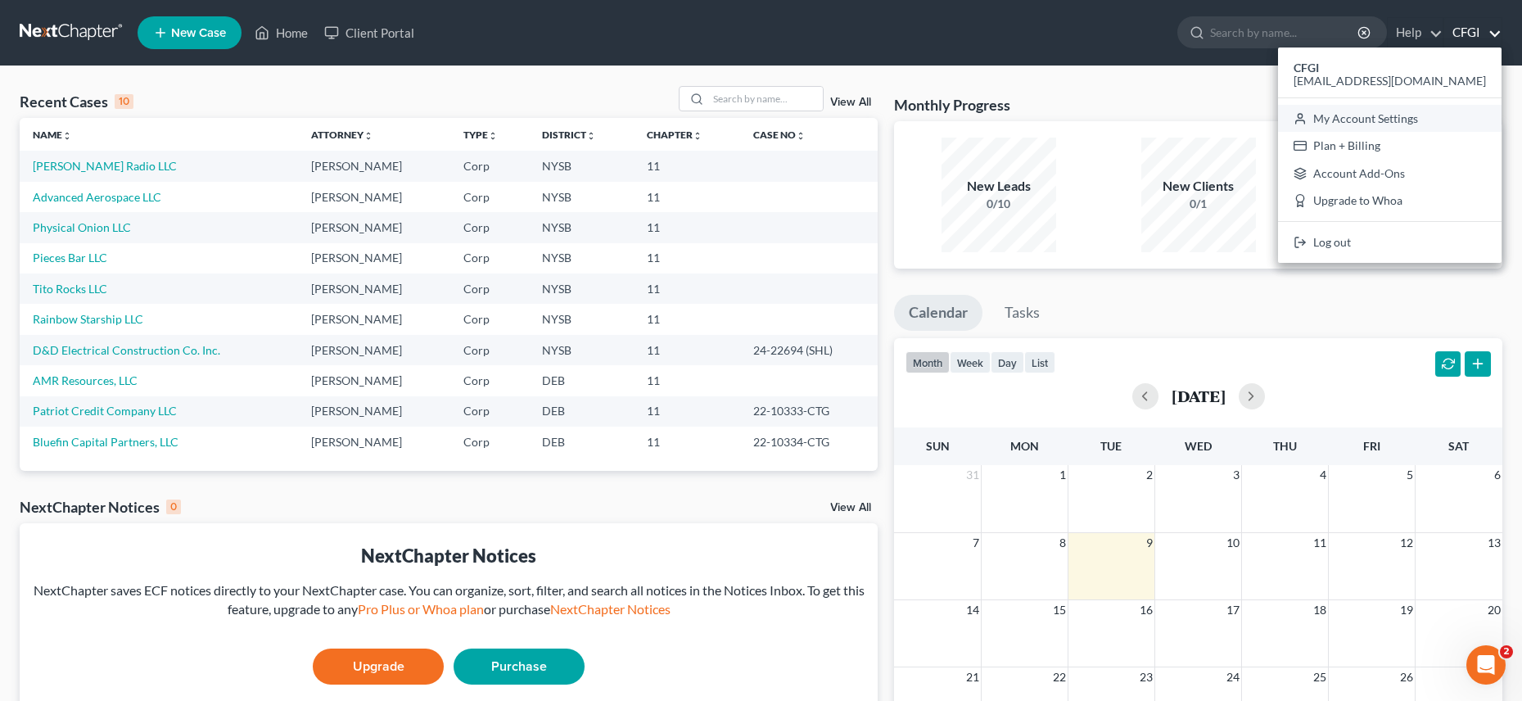
click at [1420, 119] on link "My Account Settings" at bounding box center [1390, 119] width 224 height 28
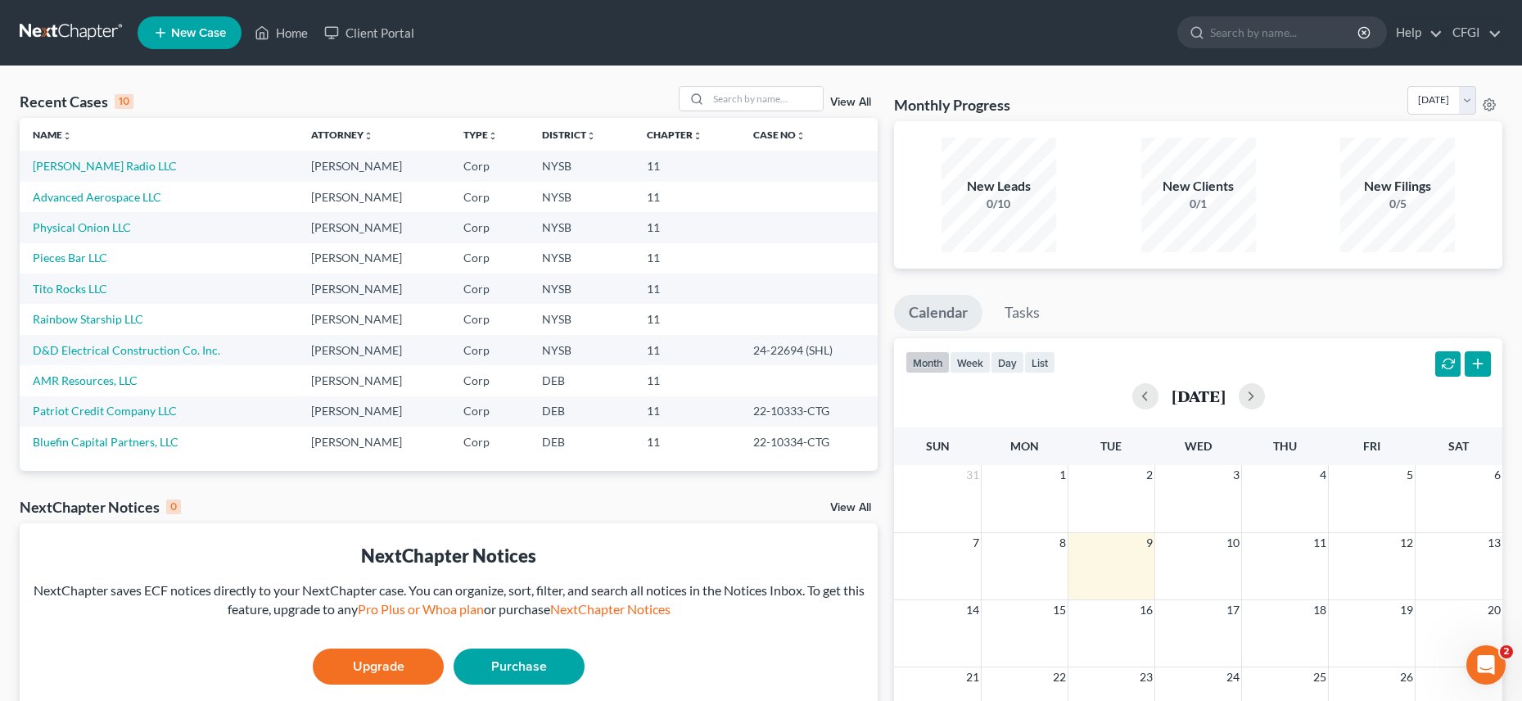
select select "24"
select select "35"
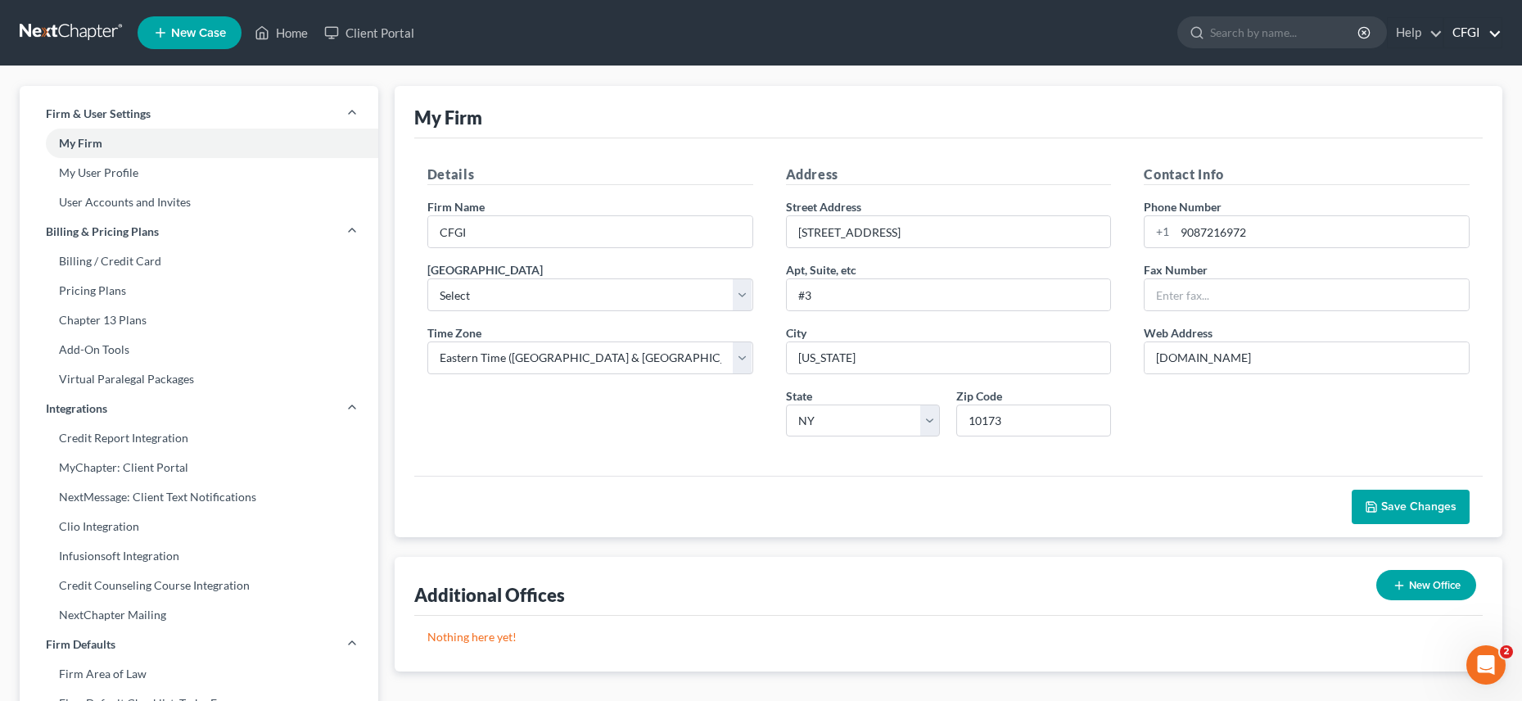
click at [1479, 30] on link "CFGI" at bounding box center [1472, 32] width 57 height 29
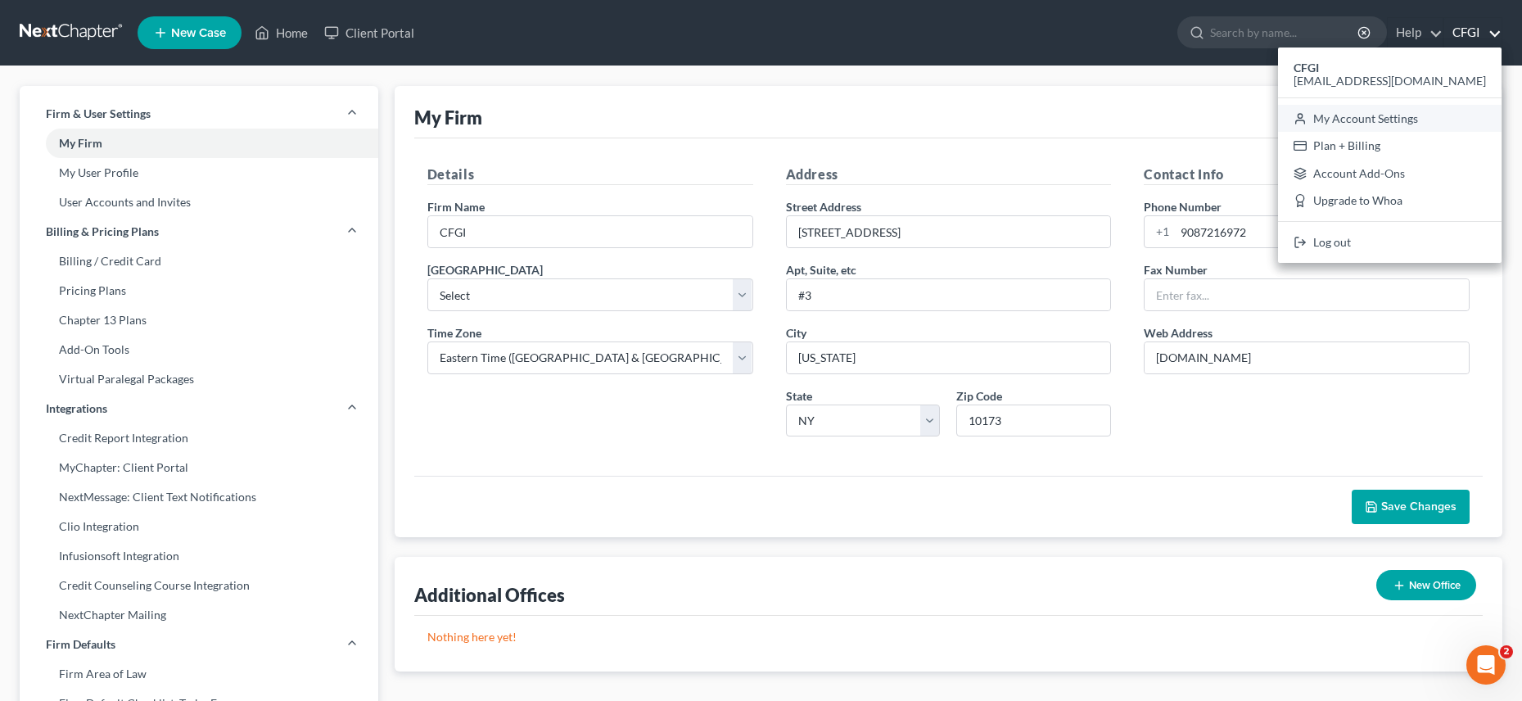
click at [1433, 119] on link "My Account Settings" at bounding box center [1390, 119] width 224 height 28
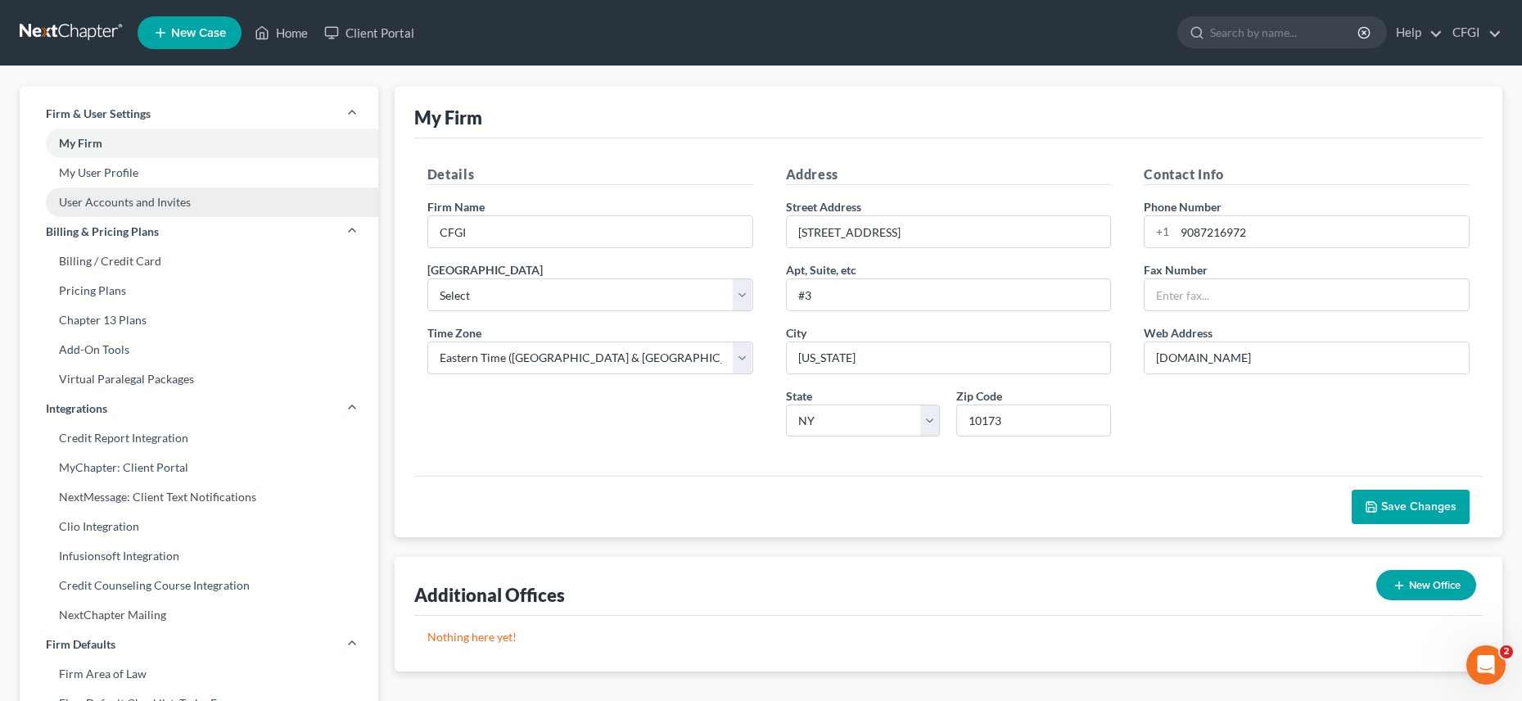
click at [128, 202] on link "User Accounts and Invites" at bounding box center [199, 201] width 359 height 29
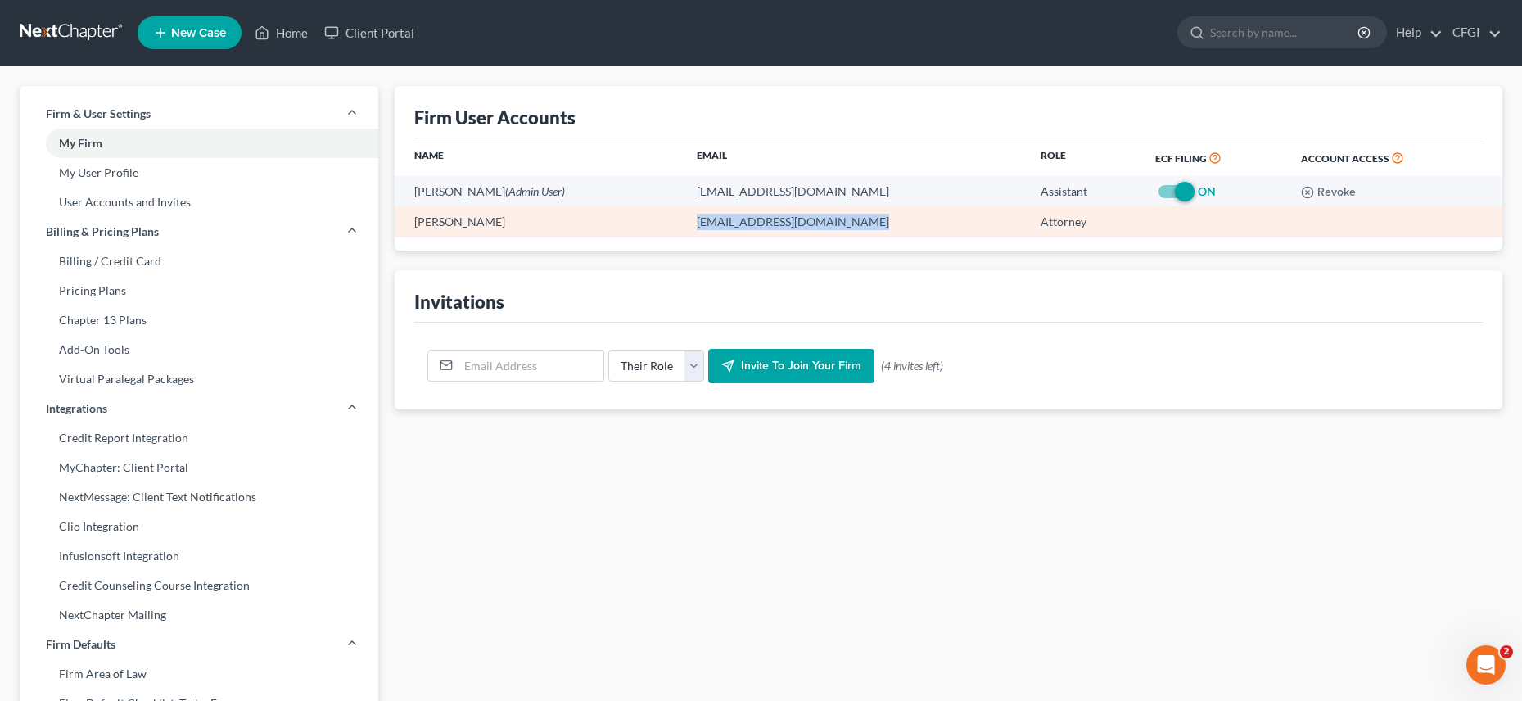
drag, startPoint x: 704, startPoint y: 224, endPoint x: 922, endPoint y: 220, distance: 217.8
click at [922, 220] on td "[EMAIL_ADDRESS][DOMAIN_NAME]" at bounding box center [856, 221] width 345 height 30
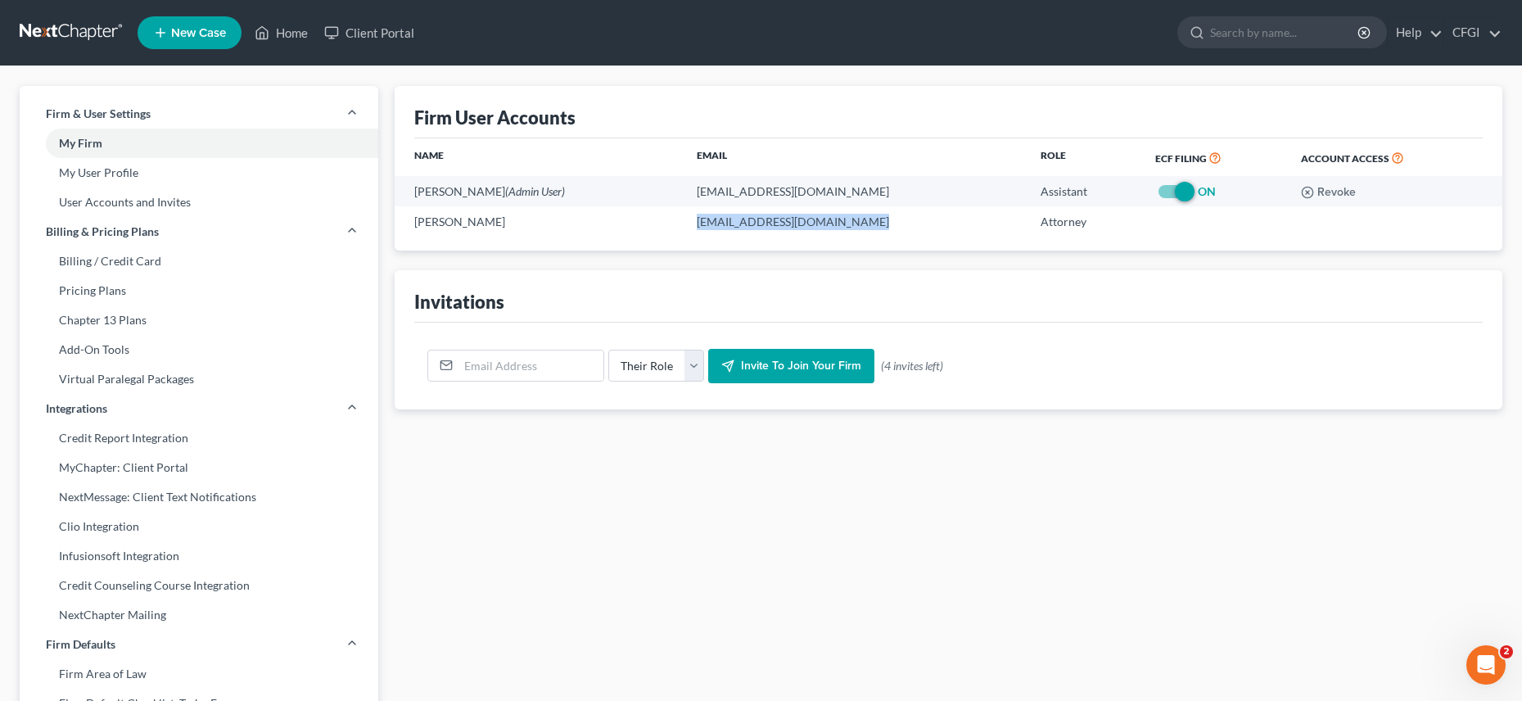
click at [82, 29] on link at bounding box center [72, 32] width 105 height 29
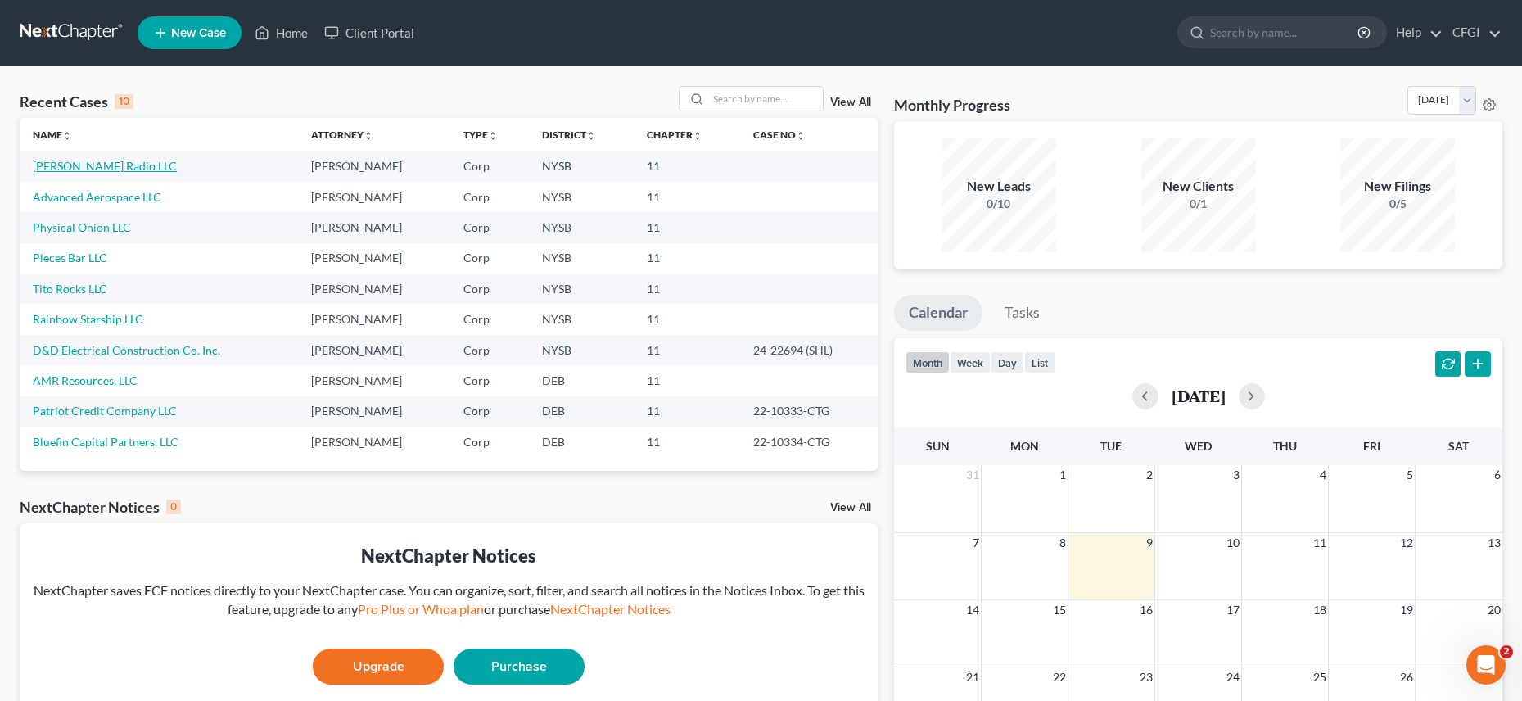
click at [83, 166] on link "[PERSON_NAME] Radio LLC" at bounding box center [105, 166] width 144 height 14
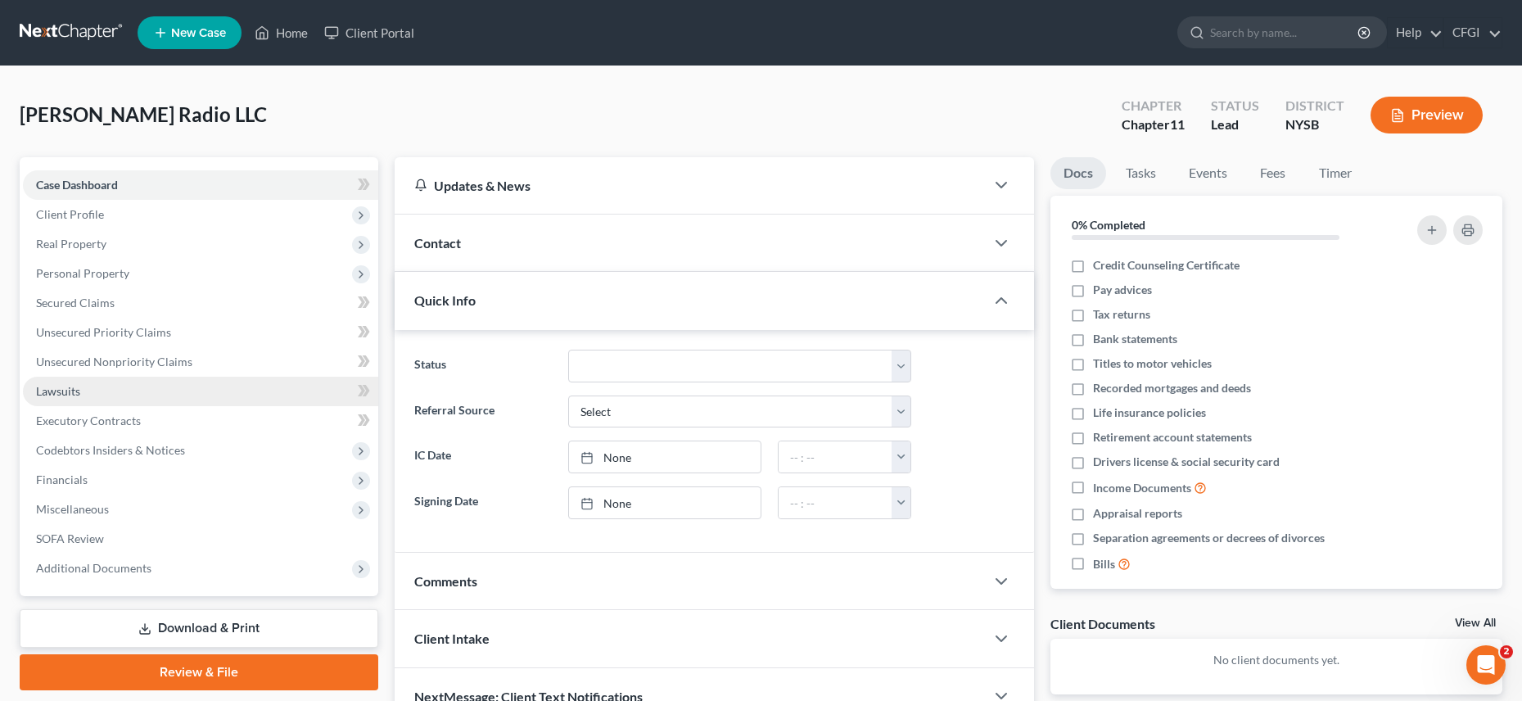
scroll to position [86, 0]
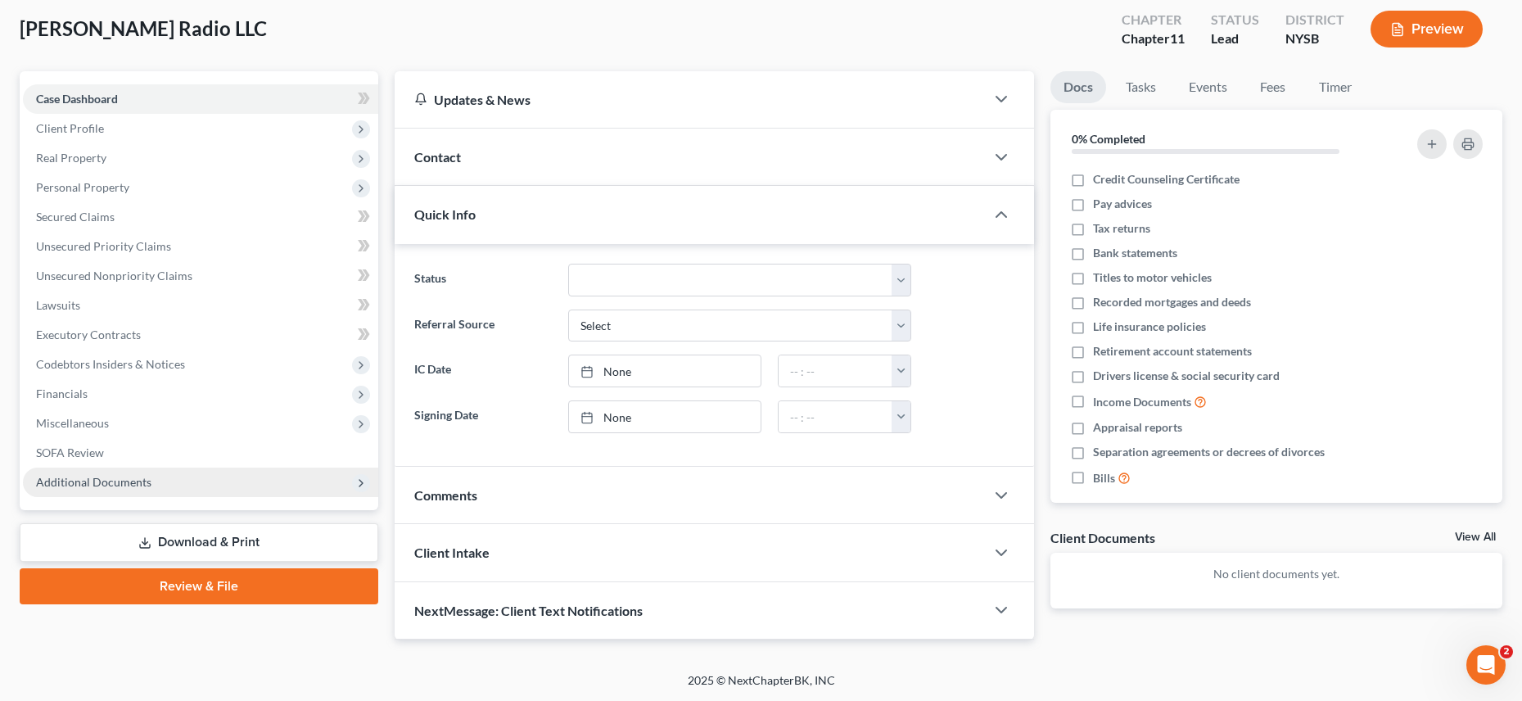
click at [156, 468] on span "Additional Documents" at bounding box center [200, 481] width 355 height 29
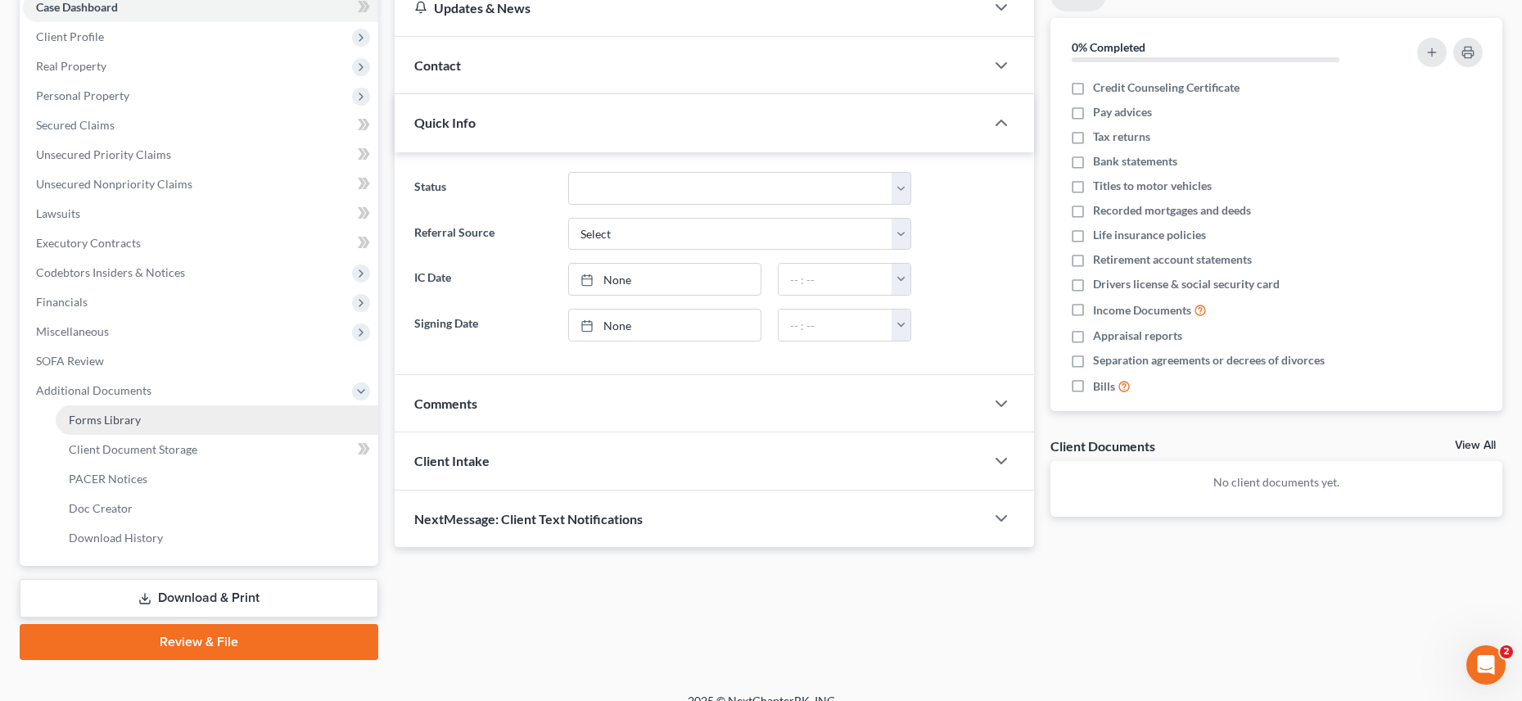
scroll to position [185, 0]
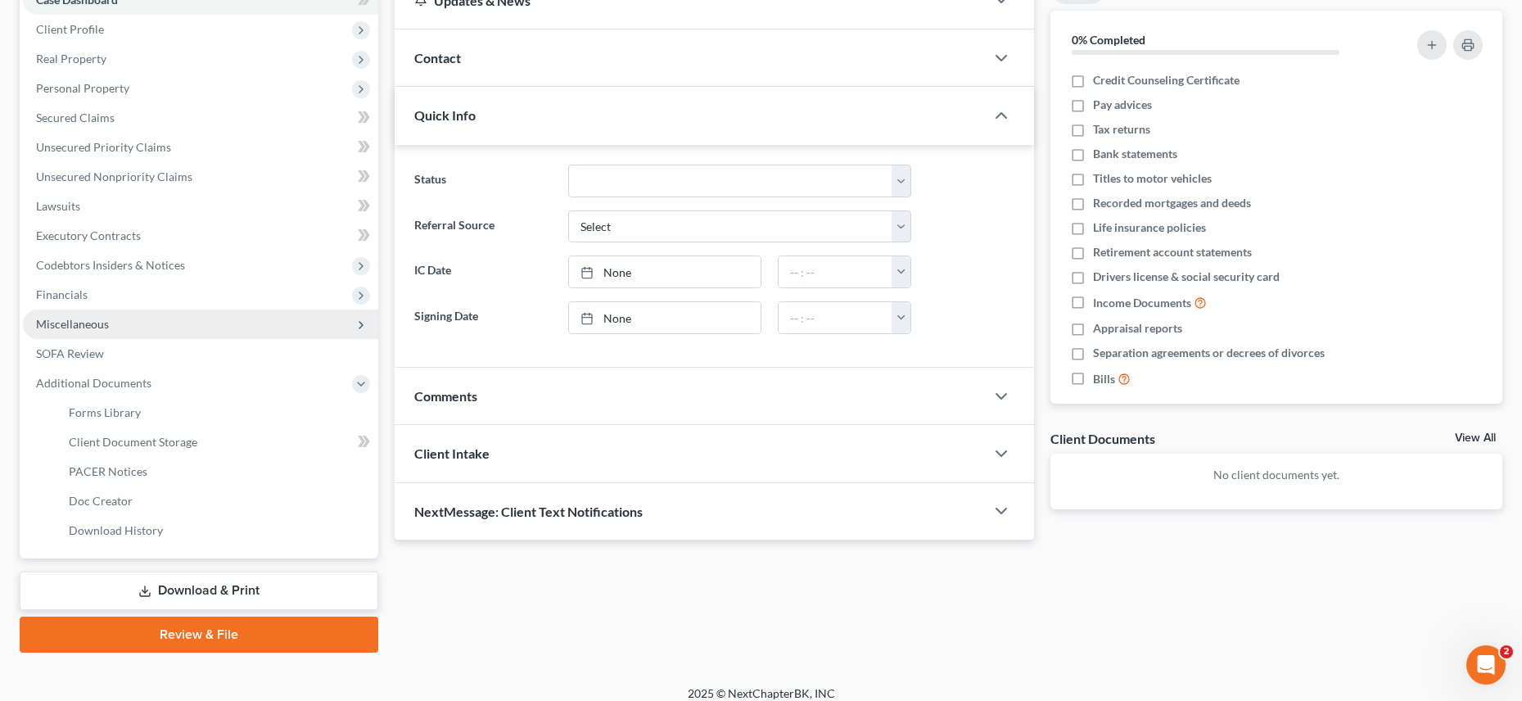
click at [132, 329] on span "Miscellaneous" at bounding box center [200, 323] width 355 height 29
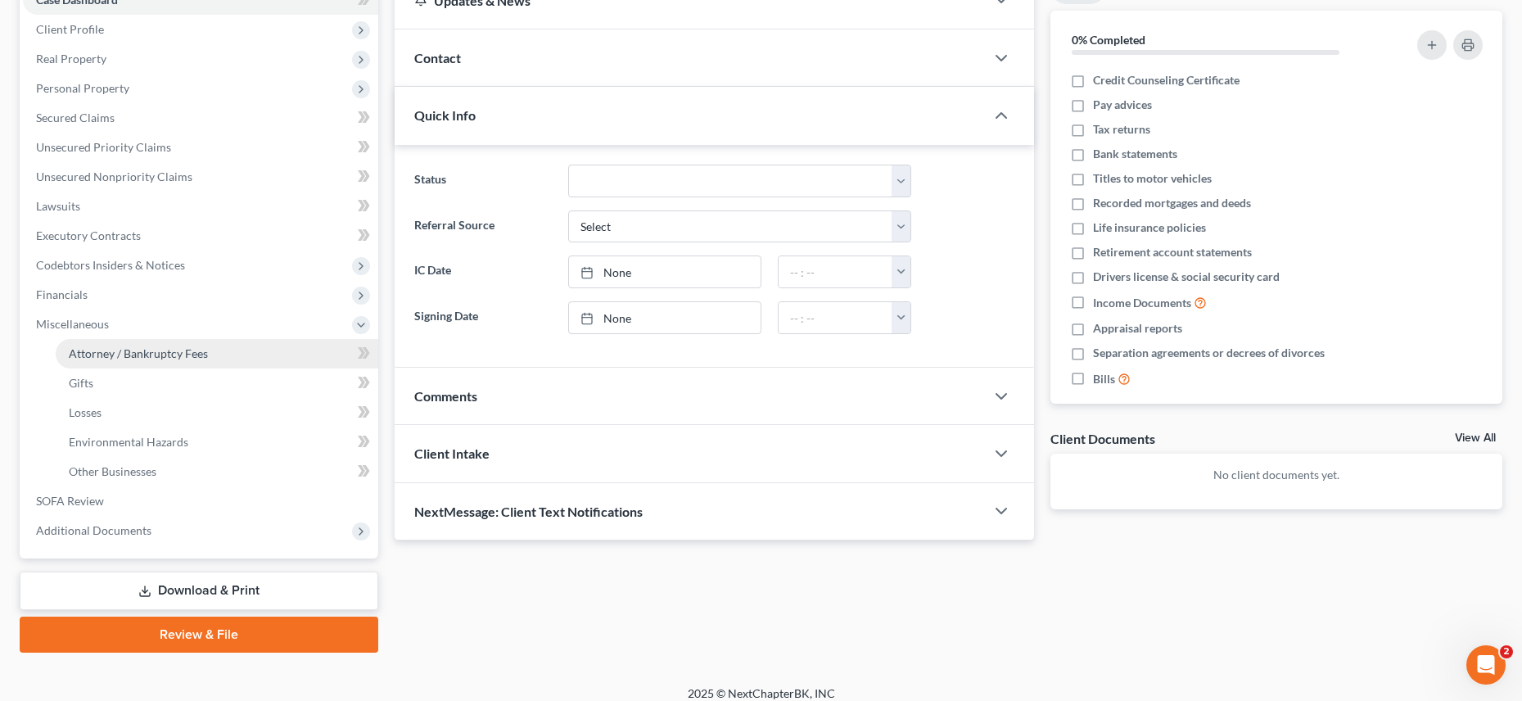
click at [176, 356] on span "Attorney / Bankruptcy Fees" at bounding box center [138, 353] width 139 height 14
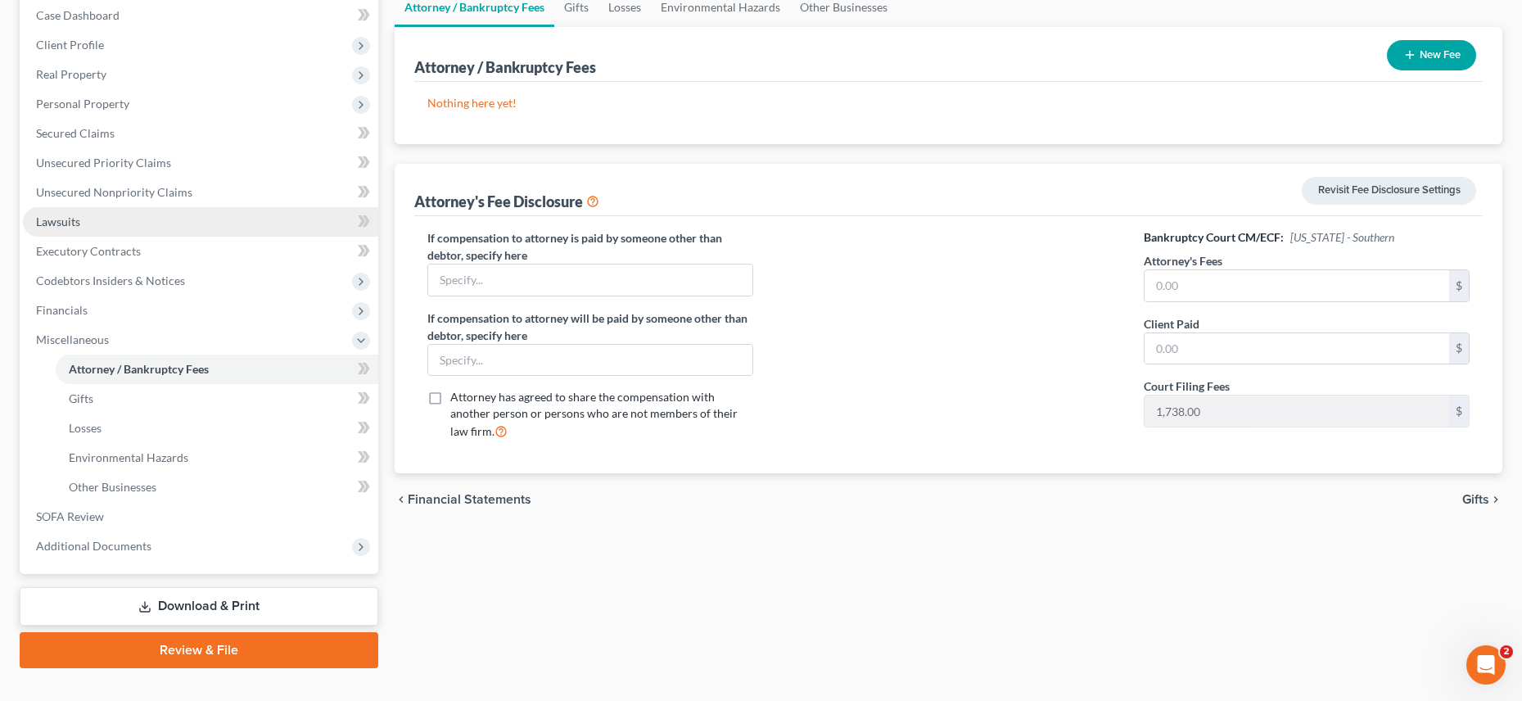
scroll to position [168, 0]
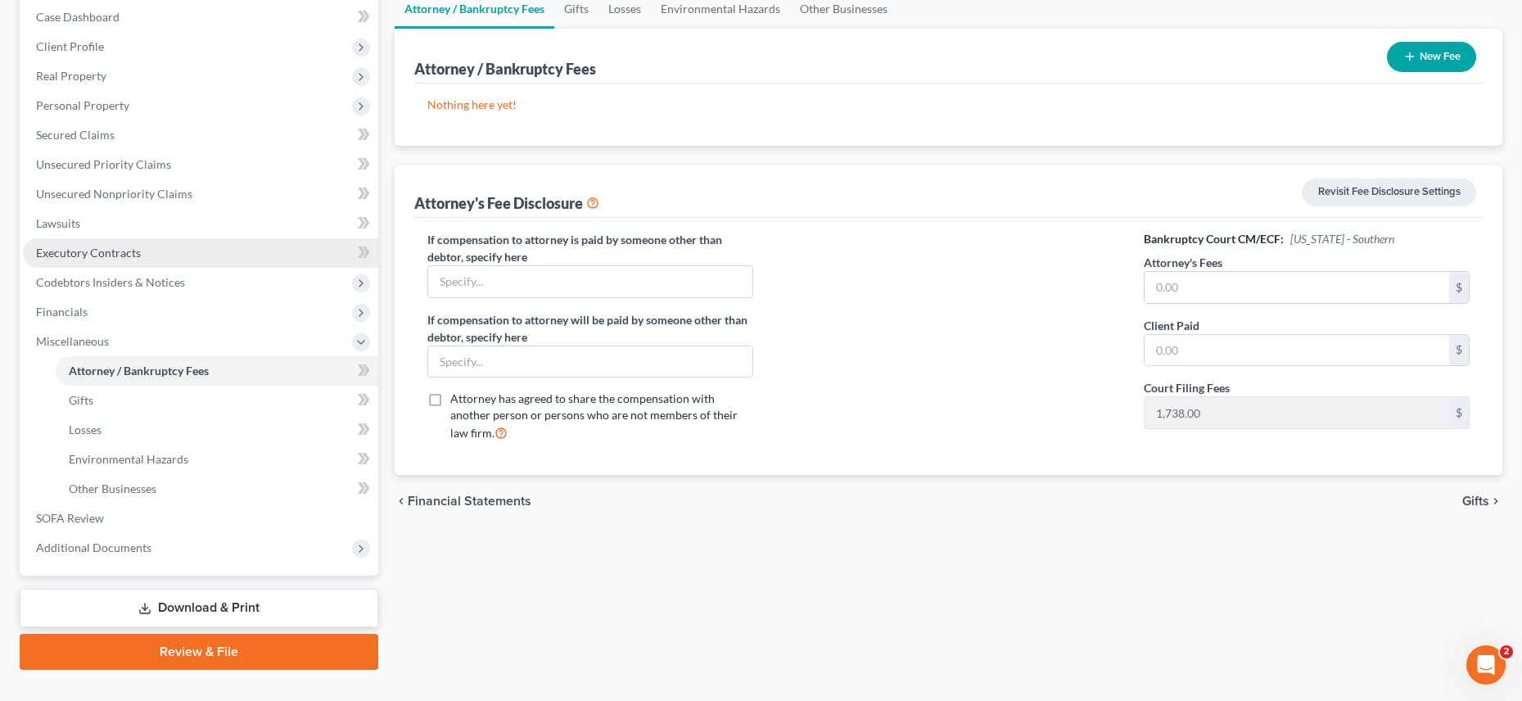
click at [95, 260] on link "Executory Contracts" at bounding box center [200, 252] width 355 height 29
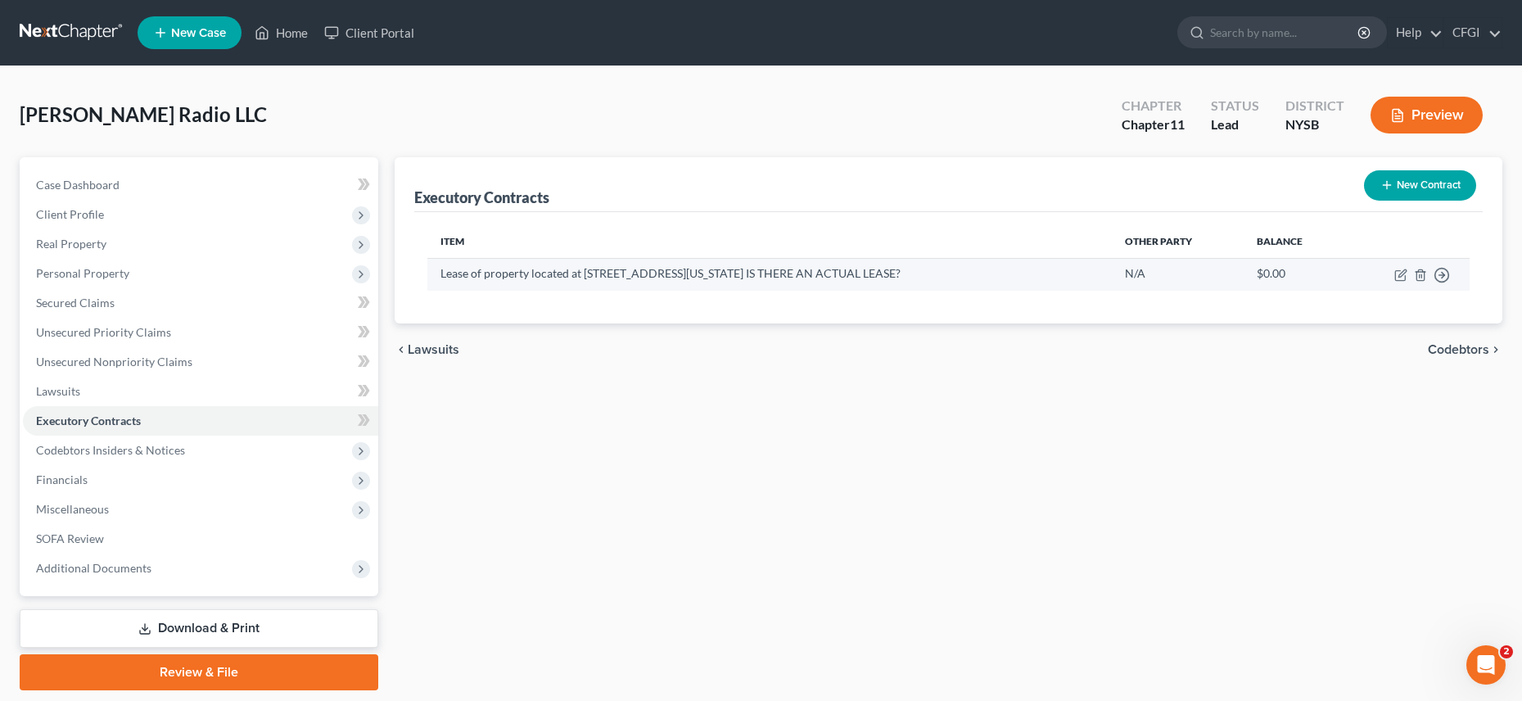
scroll to position [8, 0]
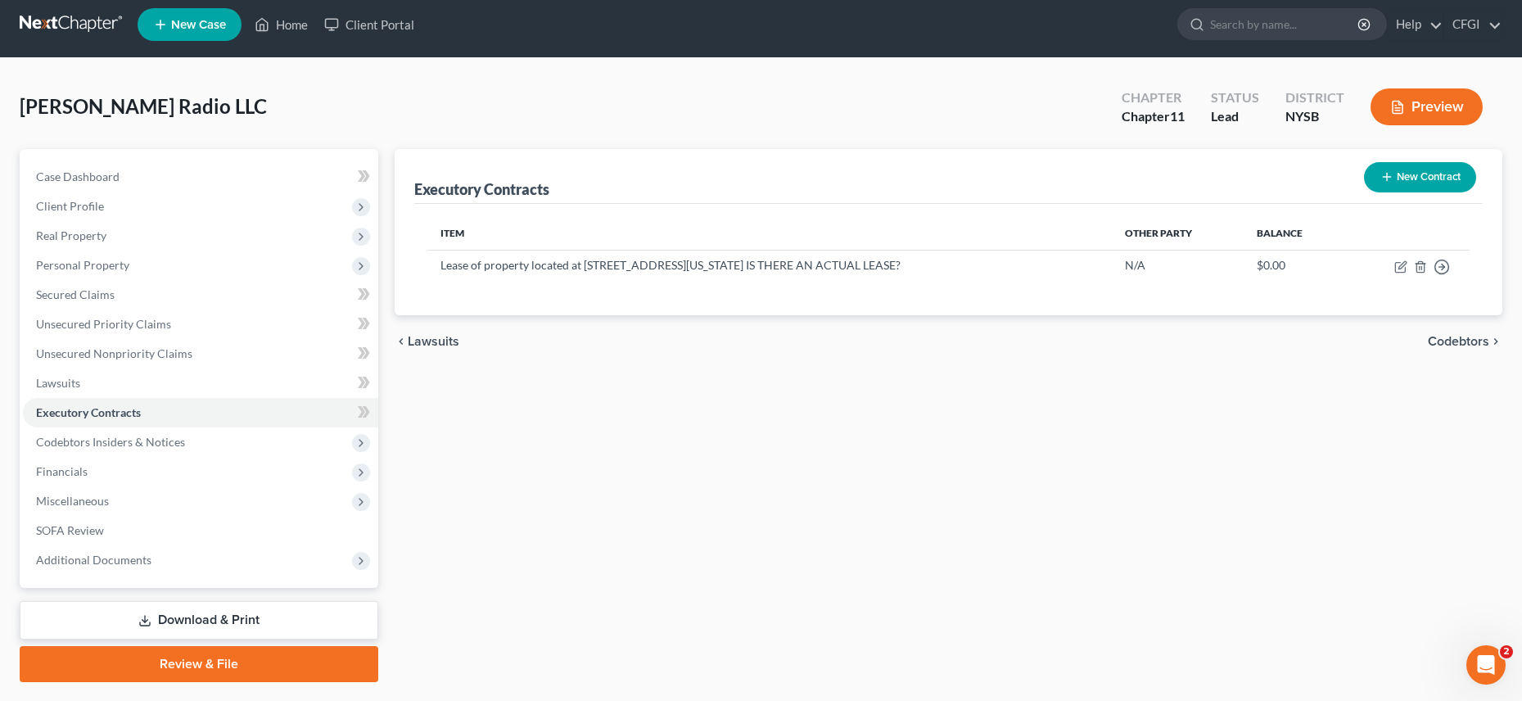
click at [75, 23] on link at bounding box center [72, 24] width 105 height 29
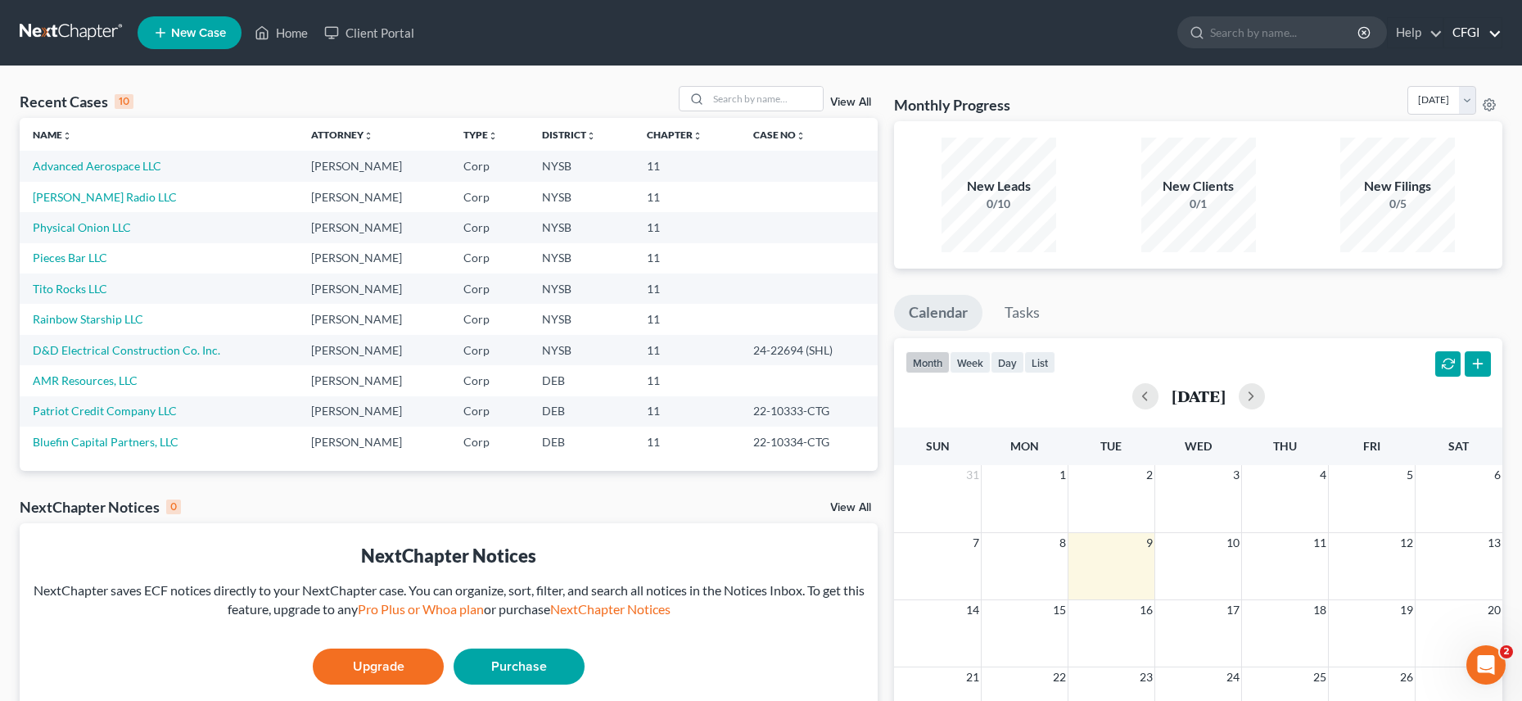
click at [1484, 41] on link "CFGI" at bounding box center [1472, 32] width 57 height 29
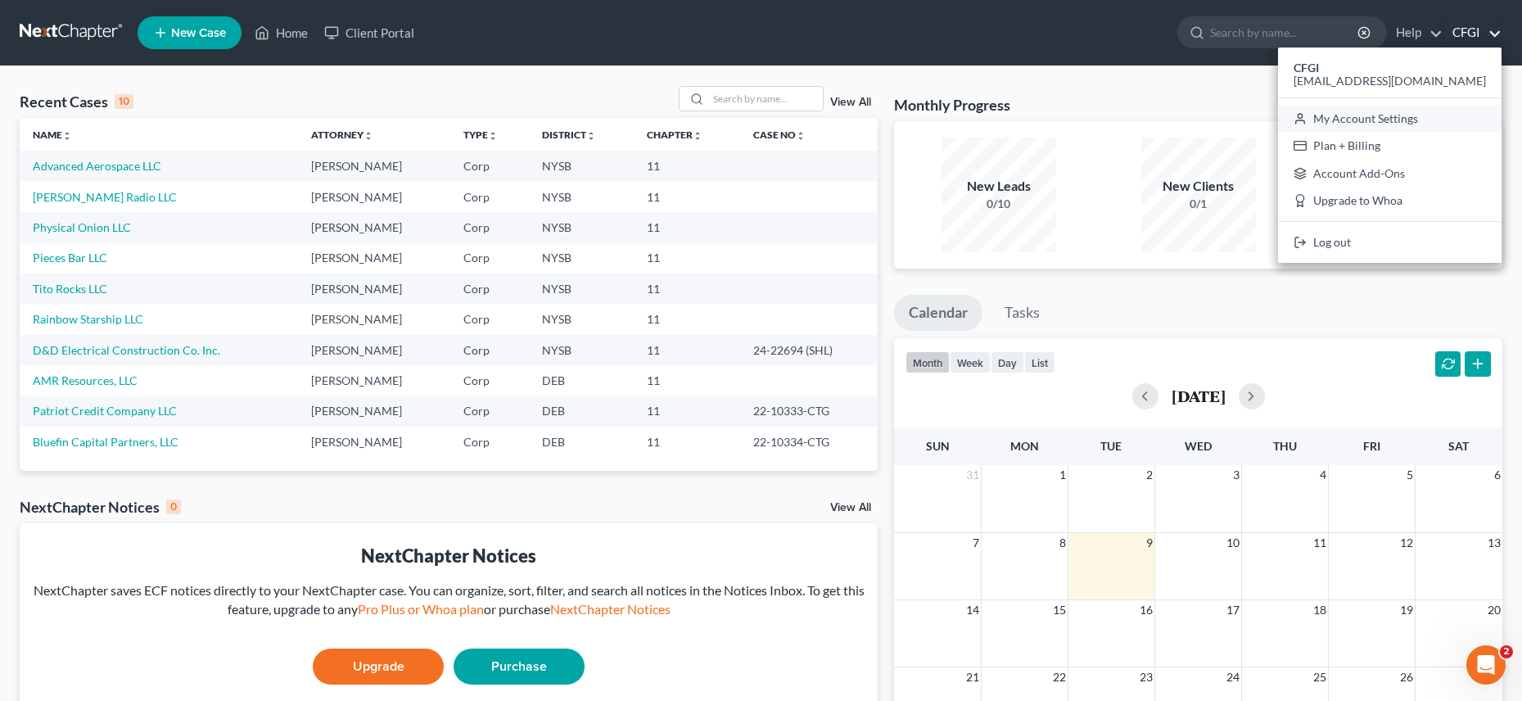
click at [1411, 124] on link "My Account Settings" at bounding box center [1390, 119] width 224 height 28
select select "24"
select select "35"
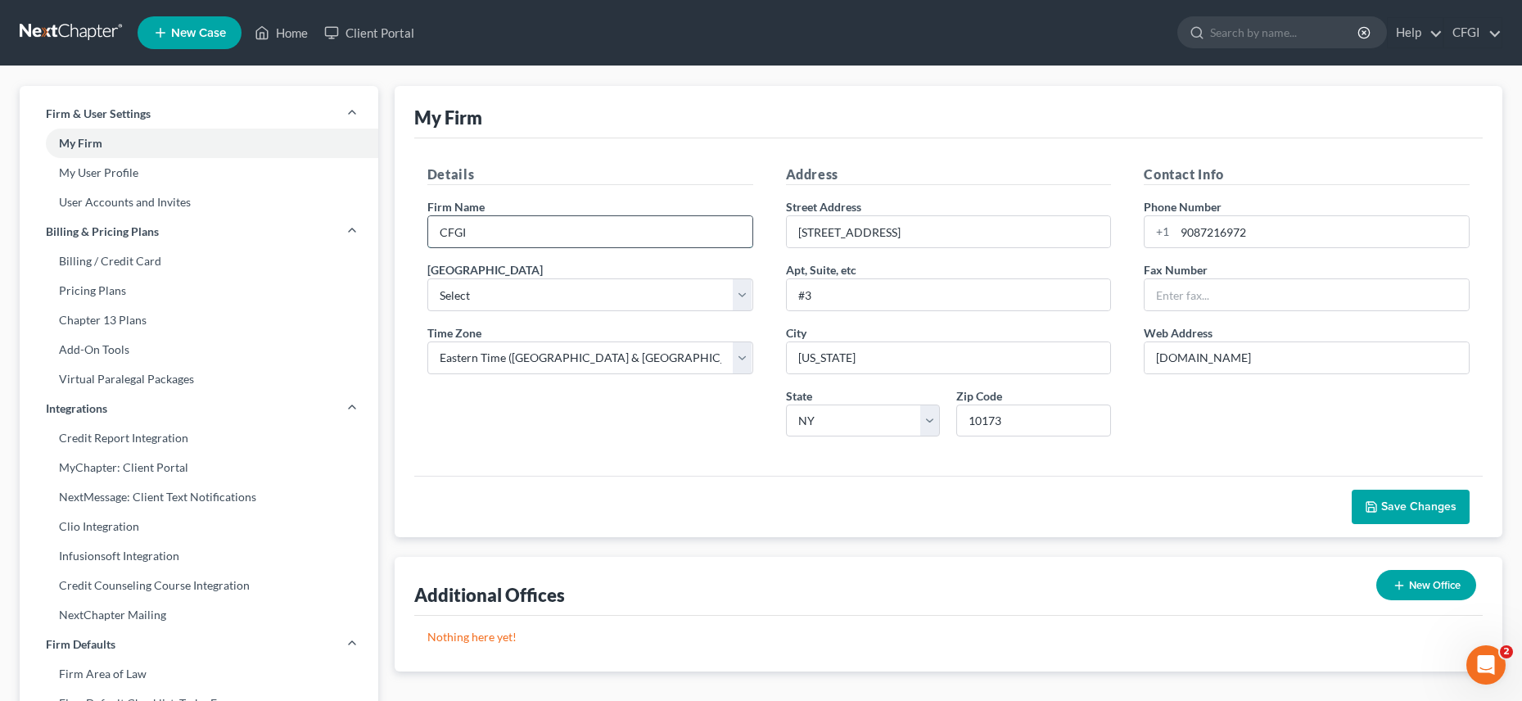
click at [459, 233] on input "CFGI" at bounding box center [590, 231] width 324 height 31
